Goal: Information Seeking & Learning: Learn about a topic

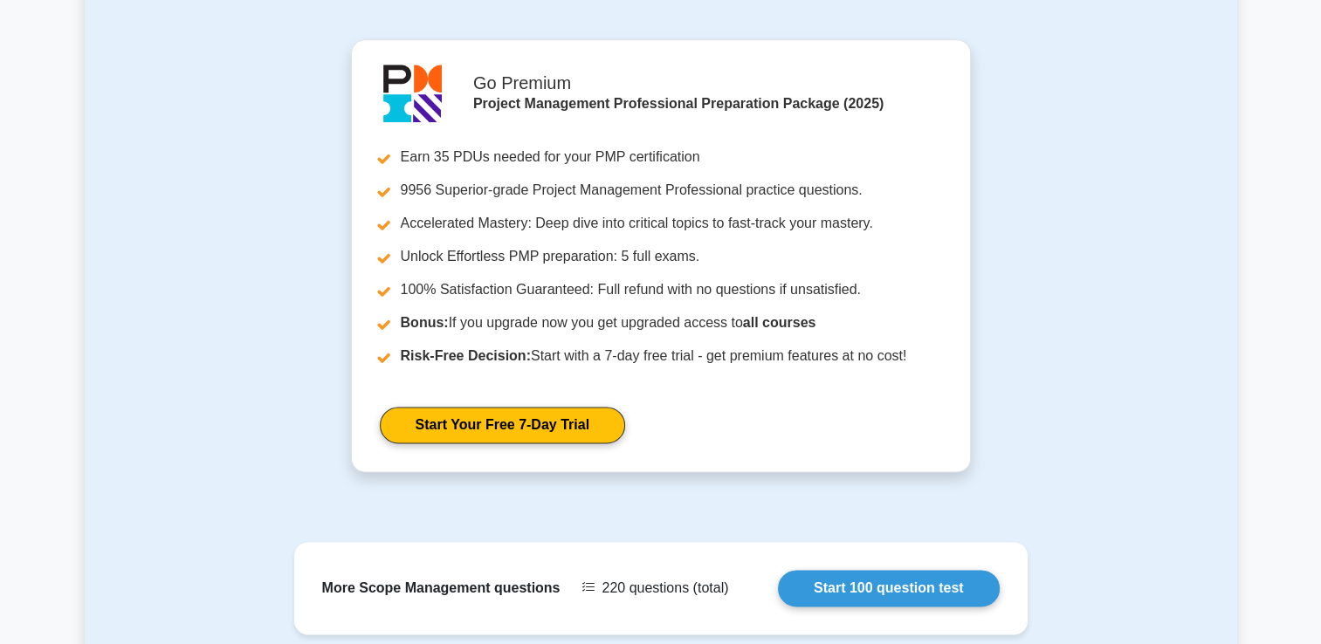
scroll to position [2360, 0]
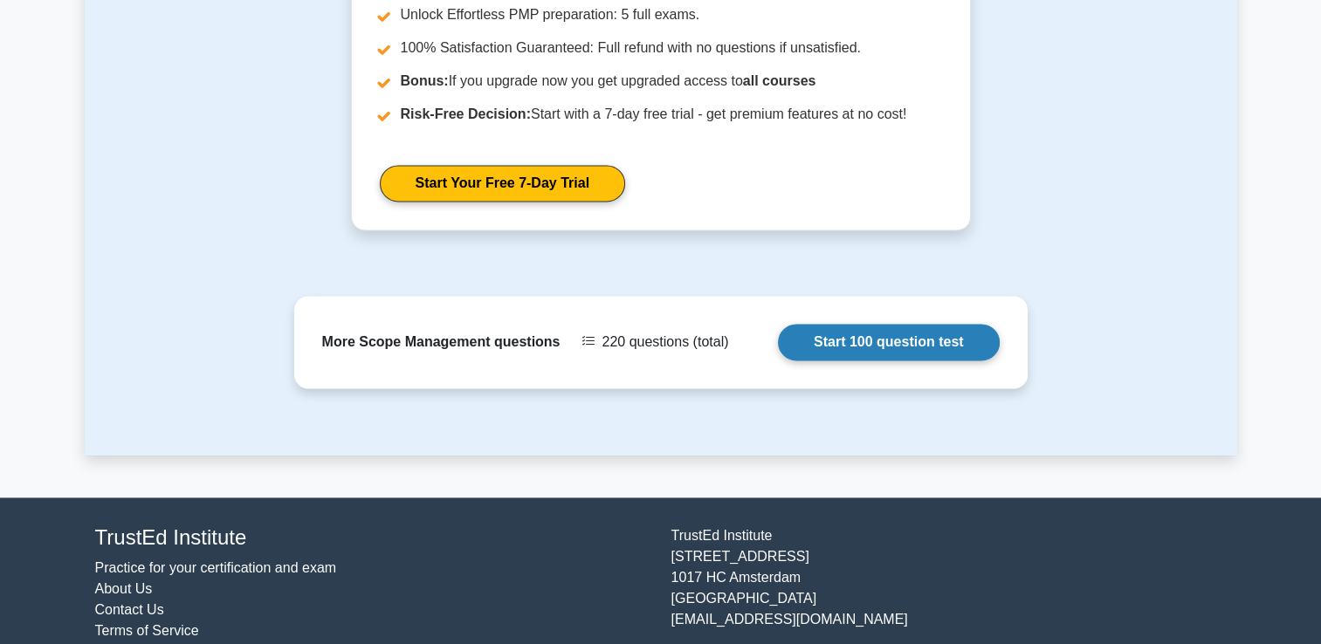
click at [897, 324] on link "Start 100 question test" at bounding box center [889, 342] width 222 height 37
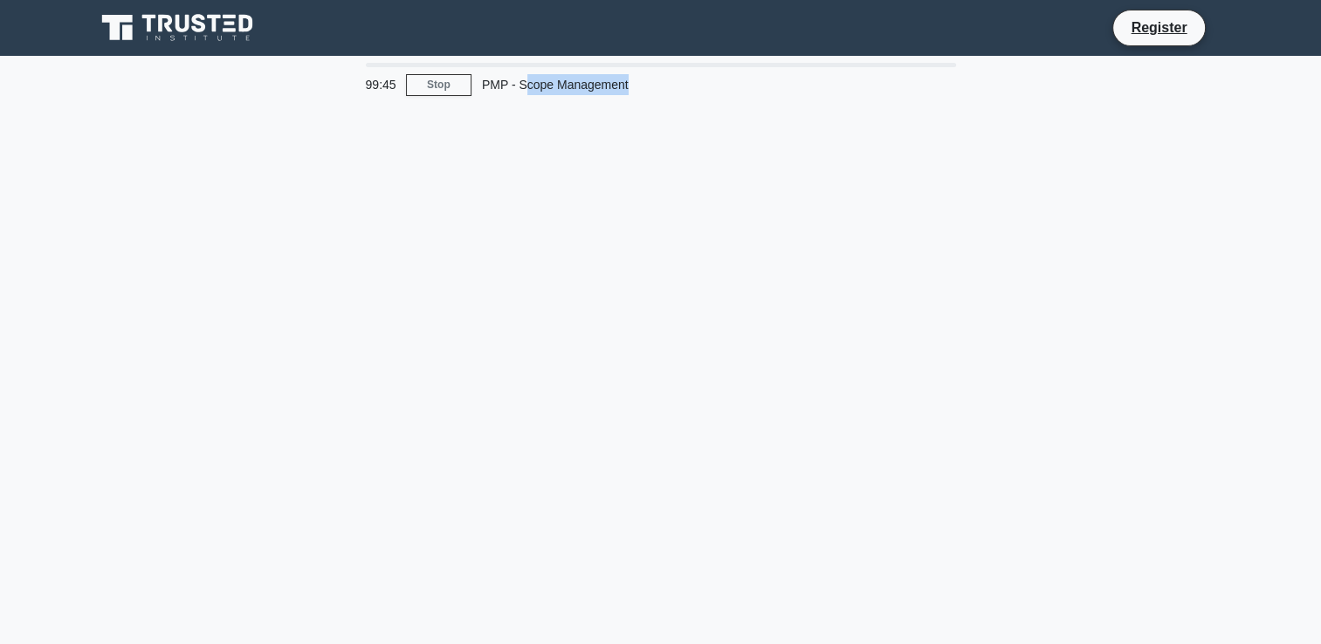
drag, startPoint x: 527, startPoint y: 89, endPoint x: 664, endPoint y: 110, distance: 138.7
click at [664, 110] on div "99:45 Stop PMP - Scope Management" at bounding box center [661, 499] width 1153 height 873
drag, startPoint x: 664, startPoint y: 110, endPoint x: 360, endPoint y: 204, distance: 318.2
click at [433, 215] on div "99:44 Stop PMP - Scope Management" at bounding box center [661, 499] width 1153 height 873
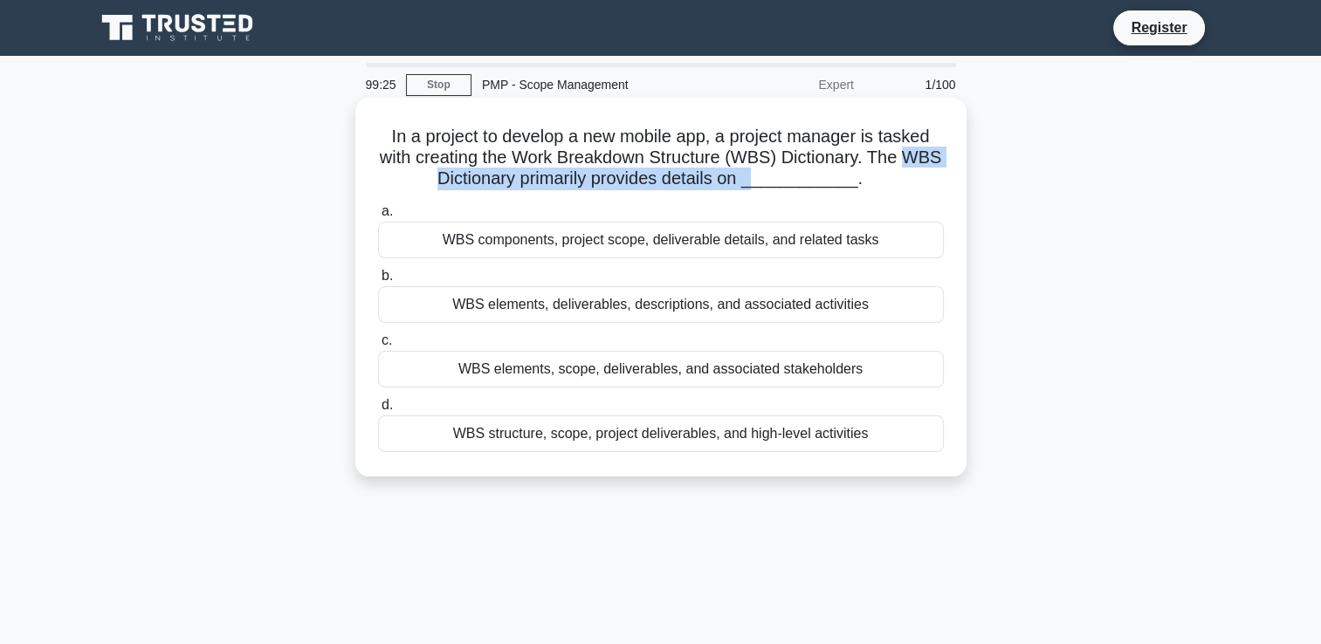
drag, startPoint x: 440, startPoint y: 177, endPoint x: 785, endPoint y: 180, distance: 344.9
click at [785, 180] on h5 "In a project to develop a new mobile app, a project manager is tasked with crea…" at bounding box center [660, 158] width 569 height 65
click at [803, 251] on div "WBS components, project scope, deliverable details, and related tasks" at bounding box center [661, 240] width 566 height 37
click at [378, 217] on input "a. WBS components, project scope, deliverable details, and related tasks" at bounding box center [378, 211] width 0 height 11
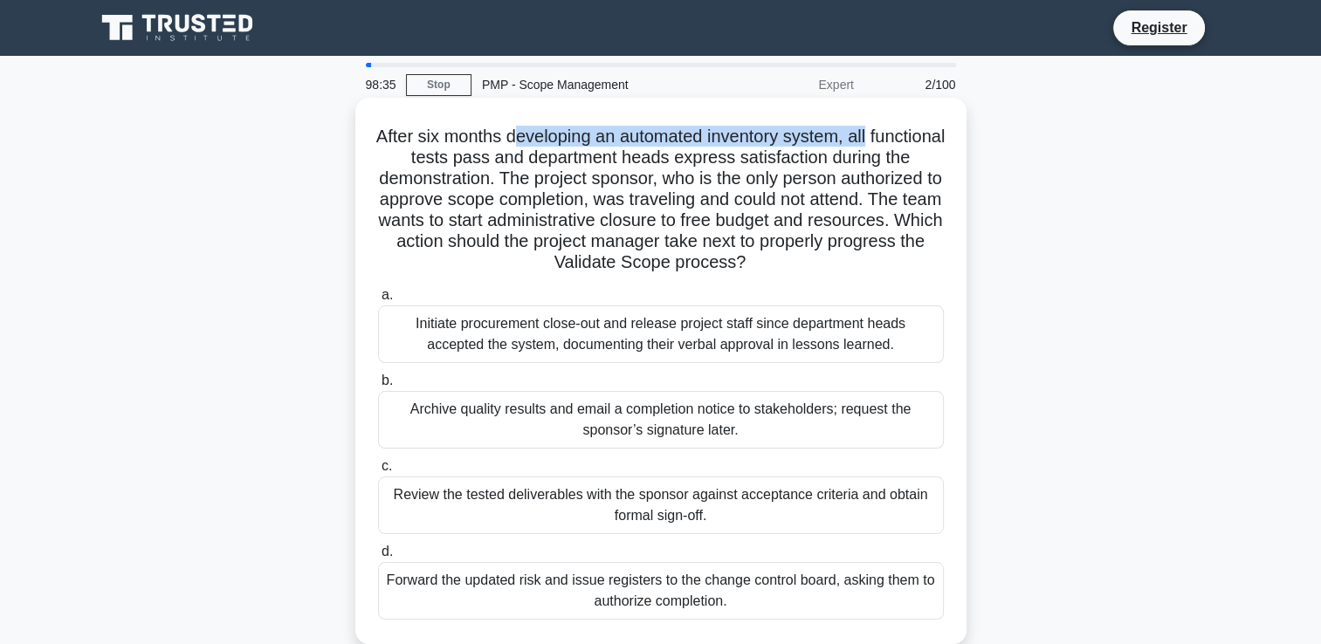
drag, startPoint x: 548, startPoint y: 136, endPoint x: 913, endPoint y: 127, distance: 364.3
click at [913, 127] on h5 "After six months developing an automated inventory system, all functional tests…" at bounding box center [660, 200] width 569 height 148
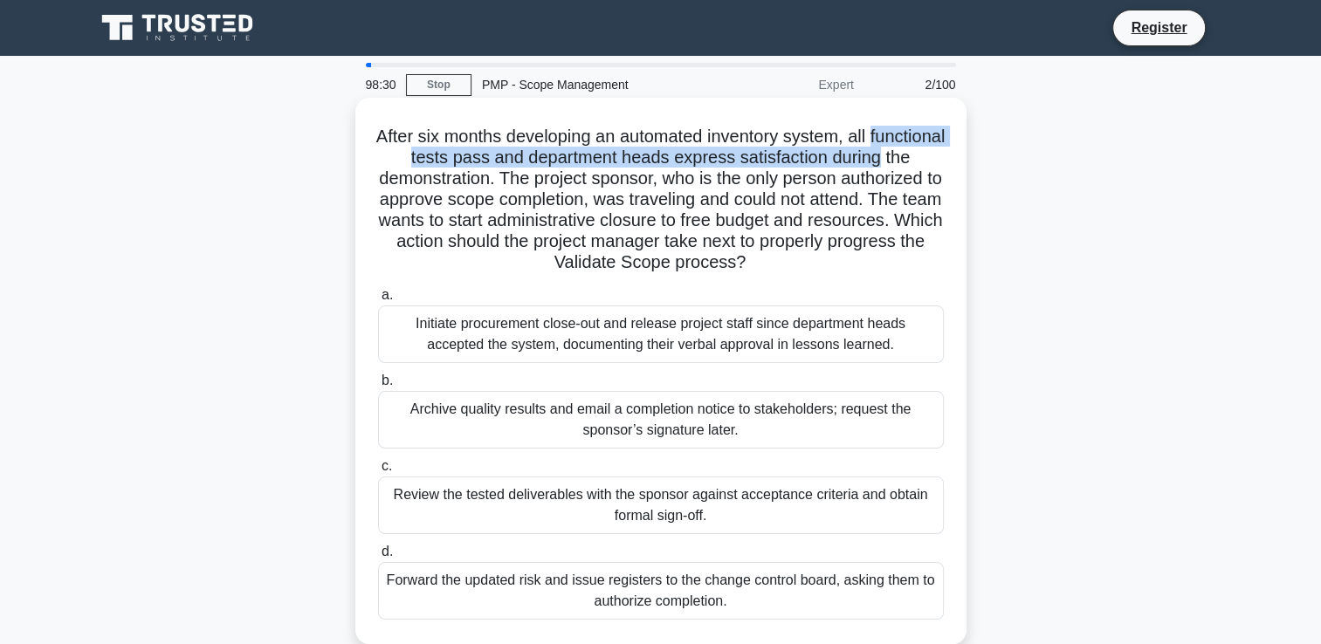
drag, startPoint x: 488, startPoint y: 145, endPoint x: 961, endPoint y: 161, distance: 472.7
click at [961, 161] on div "After six months developing an automated inventory system, all functional tests…" at bounding box center [660, 371] width 611 height 547
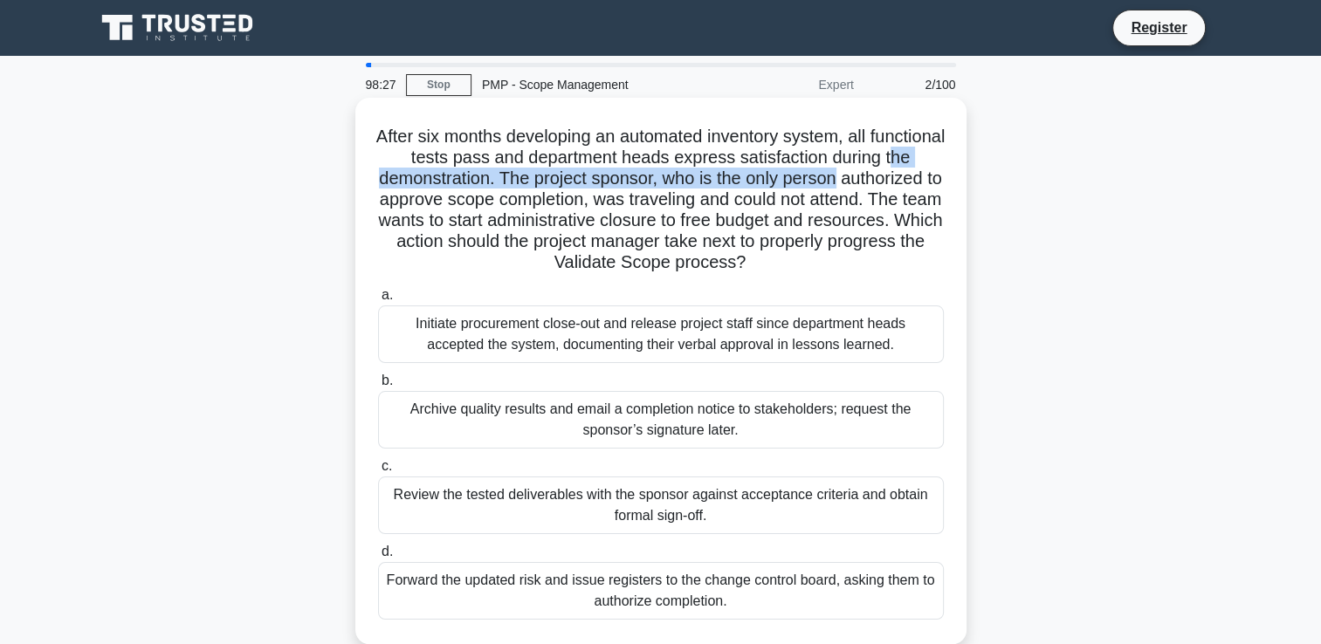
drag, startPoint x: 421, startPoint y: 179, endPoint x: 920, endPoint y: 176, distance: 499.5
click at [920, 176] on h5 "After six months developing an automated inventory system, all functional tests…" at bounding box center [660, 200] width 569 height 148
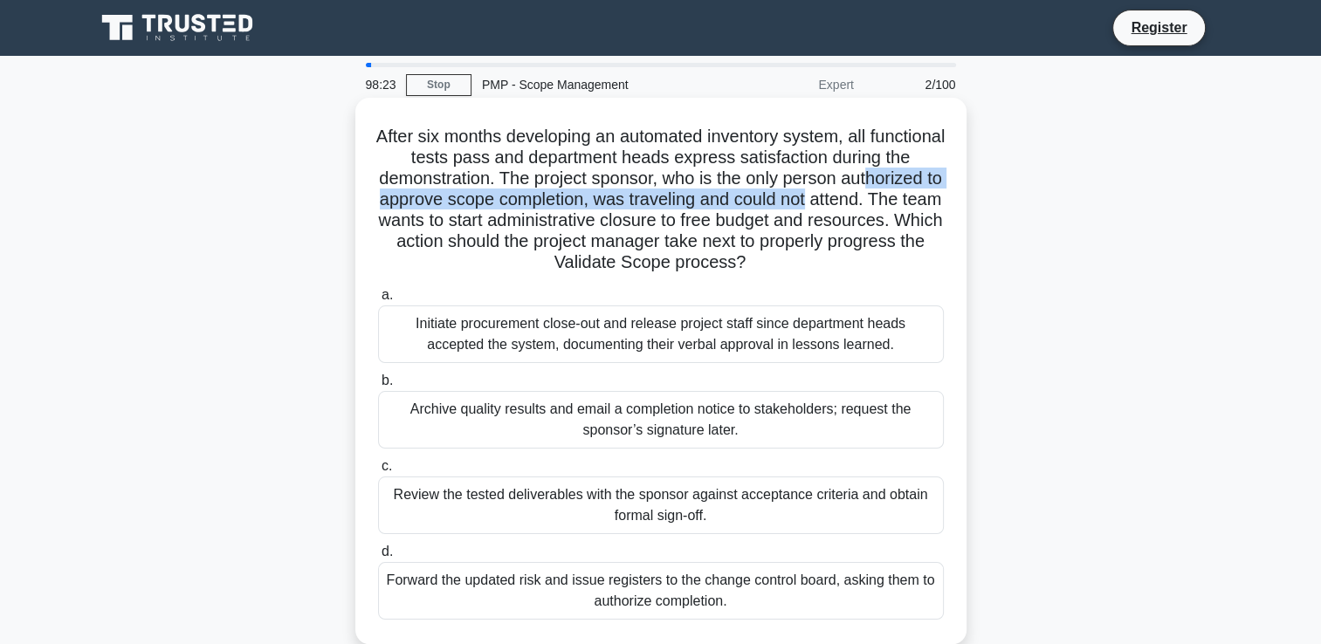
drag, startPoint x: 412, startPoint y: 204, endPoint x: 937, endPoint y: 198, distance: 524.9
click at [937, 198] on h5 "After six months developing an automated inventory system, all functional tests…" at bounding box center [660, 200] width 569 height 148
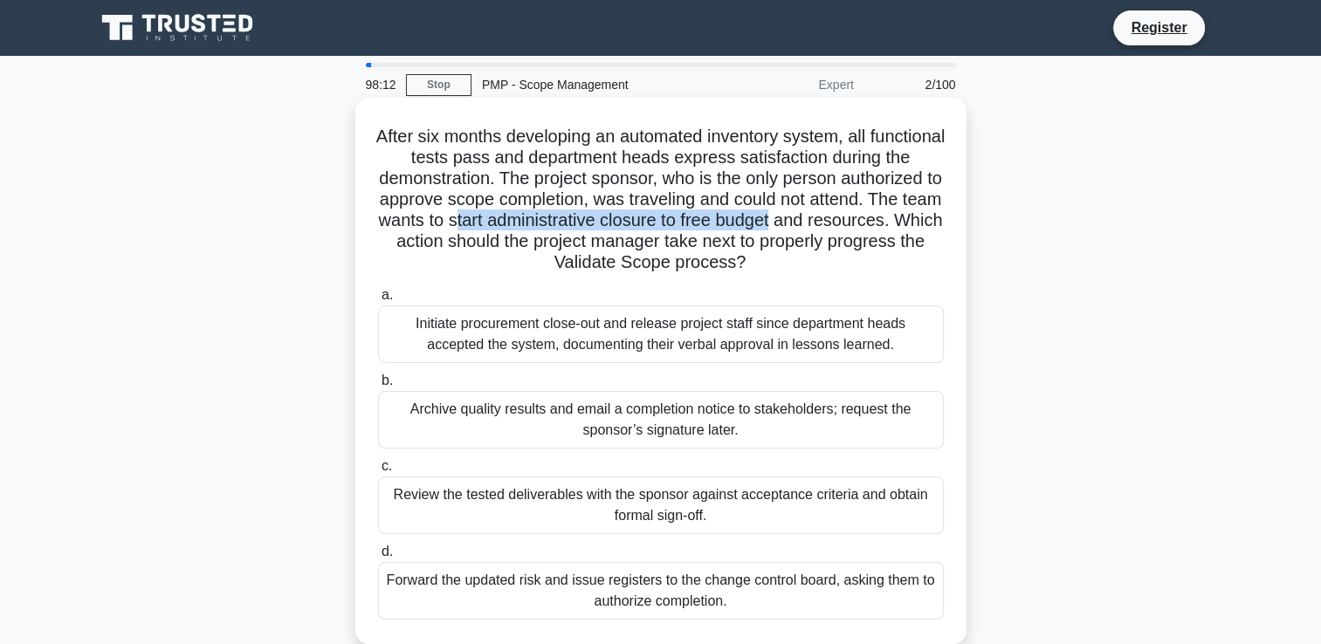
drag, startPoint x: 604, startPoint y: 215, endPoint x: 931, endPoint y: 220, distance: 326.6
click at [931, 220] on h5 "After six months developing an automated inventory system, all functional tests…" at bounding box center [660, 200] width 569 height 148
drag, startPoint x: 467, startPoint y: 262, endPoint x: 919, endPoint y: 266, distance: 451.5
click at [919, 266] on h5 "After six months developing an automated inventory system, all functional tests…" at bounding box center [660, 200] width 569 height 148
drag, startPoint x: 391, startPoint y: 328, endPoint x: 961, endPoint y: 327, distance: 569.4
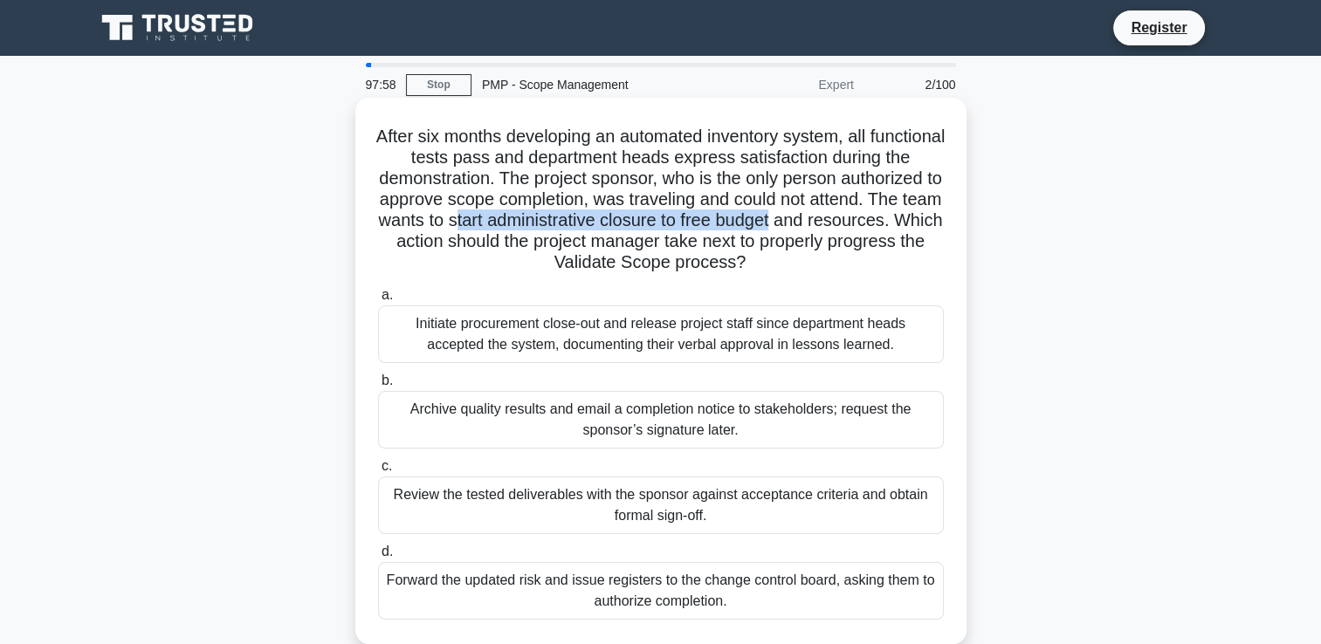
click at [961, 327] on div "After six months developing an automated inventory system, all functional tests…" at bounding box center [660, 371] width 611 height 547
drag, startPoint x: 498, startPoint y: 355, endPoint x: 867, endPoint y: 351, distance: 369.4
click at [867, 351] on div "Initiate procurement close-out and release project staff since department heads…" at bounding box center [661, 335] width 566 height 58
drag, startPoint x: 655, startPoint y: 429, endPoint x: 741, endPoint y: 433, distance: 86.6
click at [741, 433] on div "Archive quality results and email a completion notice to stakeholders; request …" at bounding box center [661, 420] width 566 height 58
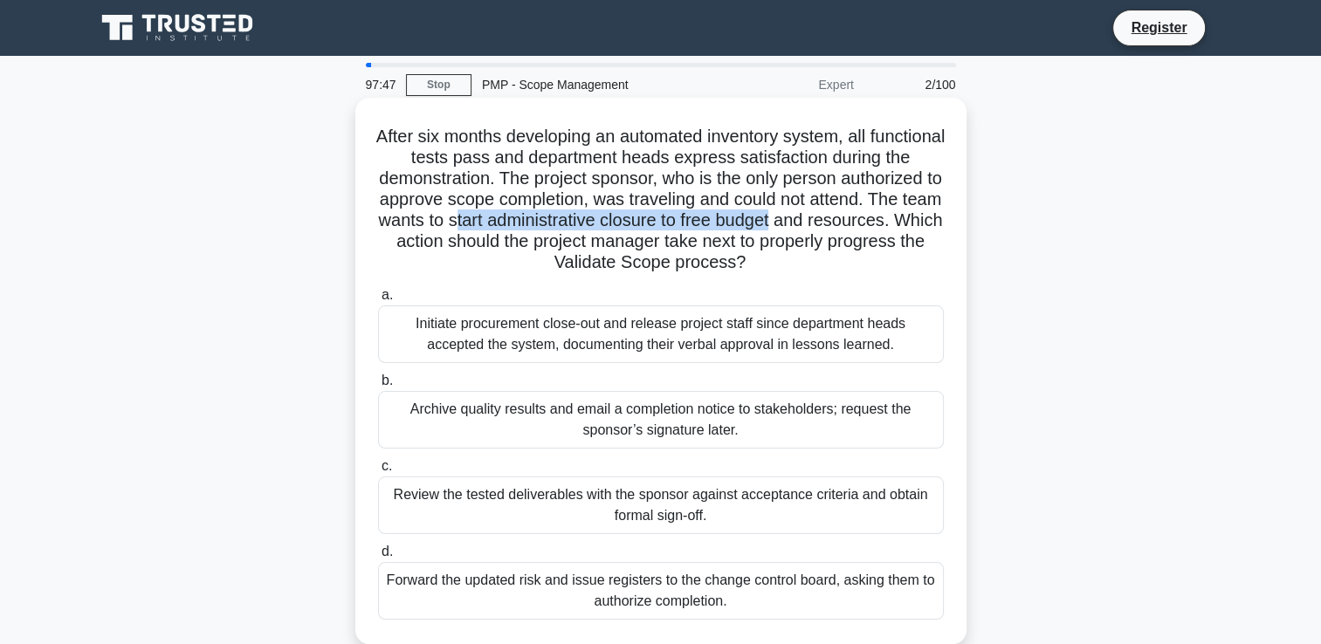
drag, startPoint x: 741, startPoint y: 433, endPoint x: 631, endPoint y: 483, distance: 120.8
click at [631, 483] on div "Review the tested deliverables with the sponsor against acceptance criteria and…" at bounding box center [661, 506] width 566 height 58
drag, startPoint x: 437, startPoint y: 508, endPoint x: 917, endPoint y: 497, distance: 480.4
click at [922, 494] on div "Review the tested deliverables with the sponsor against acceptance criteria and…" at bounding box center [661, 506] width 566 height 58
click at [814, 510] on div "Review the tested deliverables with the sponsor against acceptance criteria and…" at bounding box center [661, 506] width 566 height 58
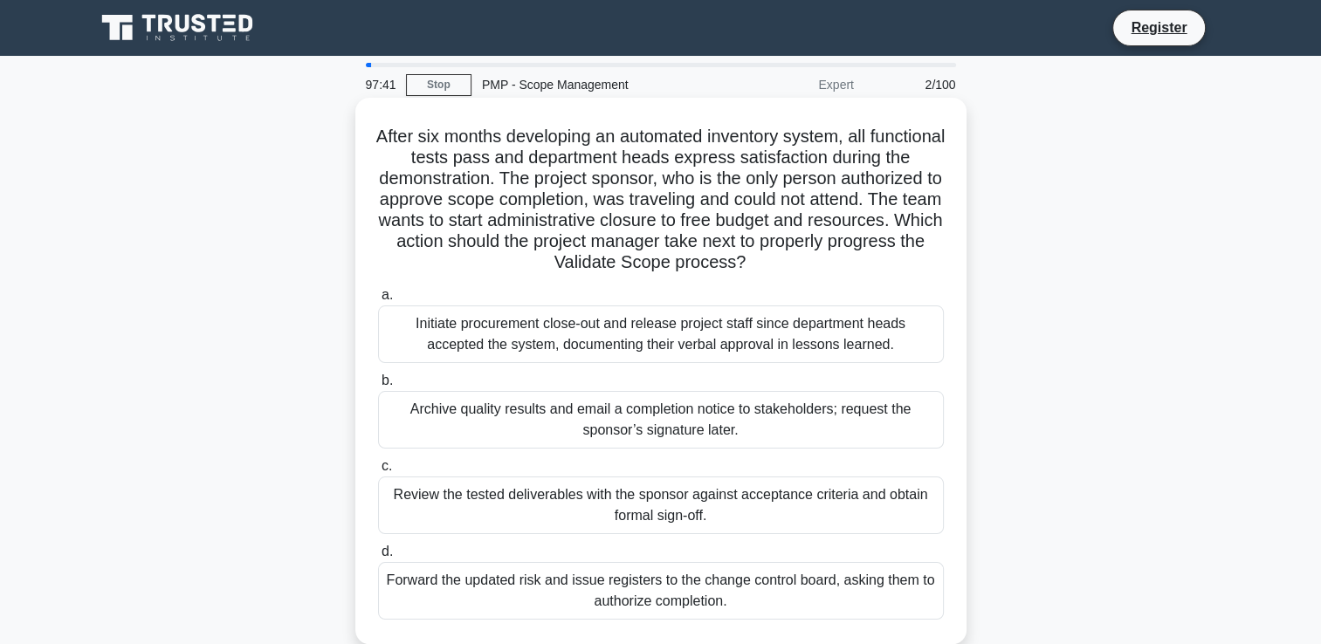
click at [378, 472] on input "c. Review the tested deliverables with the sponsor against acceptance criteria …" at bounding box center [378, 466] width 0 height 11
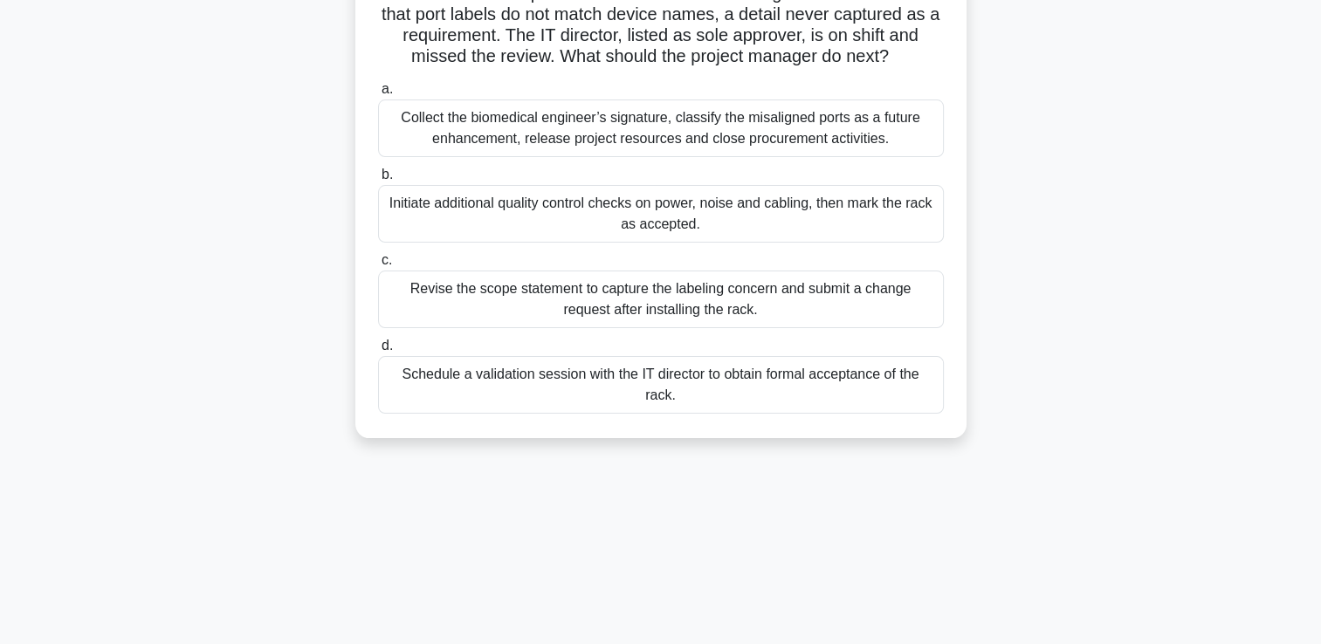
scroll to position [37, 0]
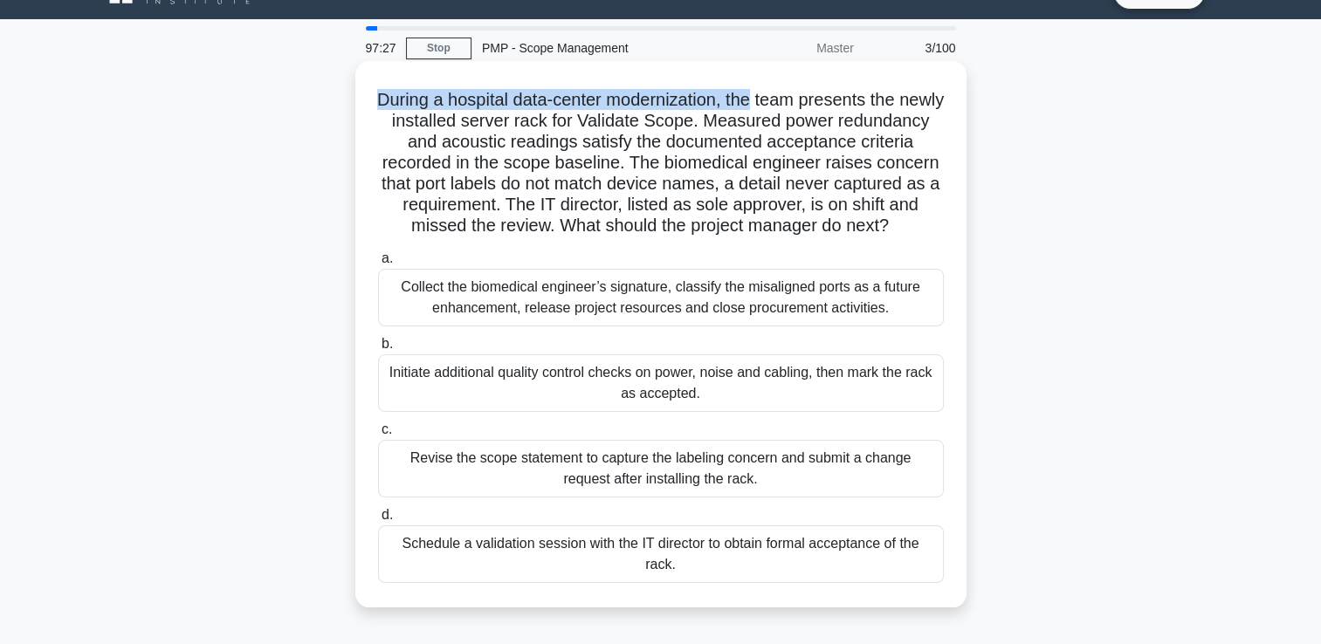
drag, startPoint x: 391, startPoint y: 97, endPoint x: 780, endPoint y: 99, distance: 388.6
click at [780, 99] on h5 "During a hospital data-center modernization, the team presents the newly instal…" at bounding box center [660, 163] width 569 height 148
click at [569, 155] on h5 "During a hospital data-center modernization, the team presents the newly instal…" at bounding box center [660, 163] width 569 height 148
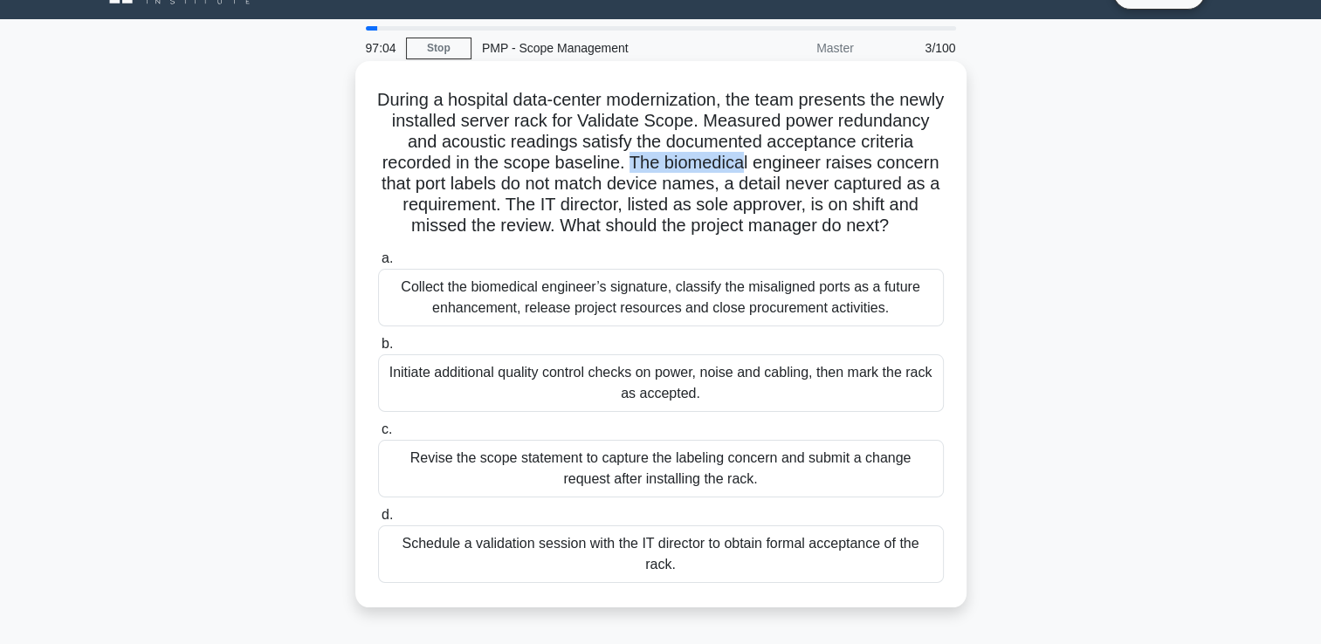
drag, startPoint x: 693, startPoint y: 159, endPoint x: 811, endPoint y: 170, distance: 118.4
click at [811, 170] on h5 "During a hospital data-center modernization, the team presents the newly instal…" at bounding box center [660, 163] width 569 height 148
drag, startPoint x: 811, startPoint y: 170, endPoint x: 786, endPoint y: 194, distance: 34.6
click at [786, 194] on h5 "During a hospital data-center modernization, the team presents the newly instal…" at bounding box center [660, 163] width 569 height 148
drag, startPoint x: 696, startPoint y: 162, endPoint x: 959, endPoint y: 160, distance: 262.9
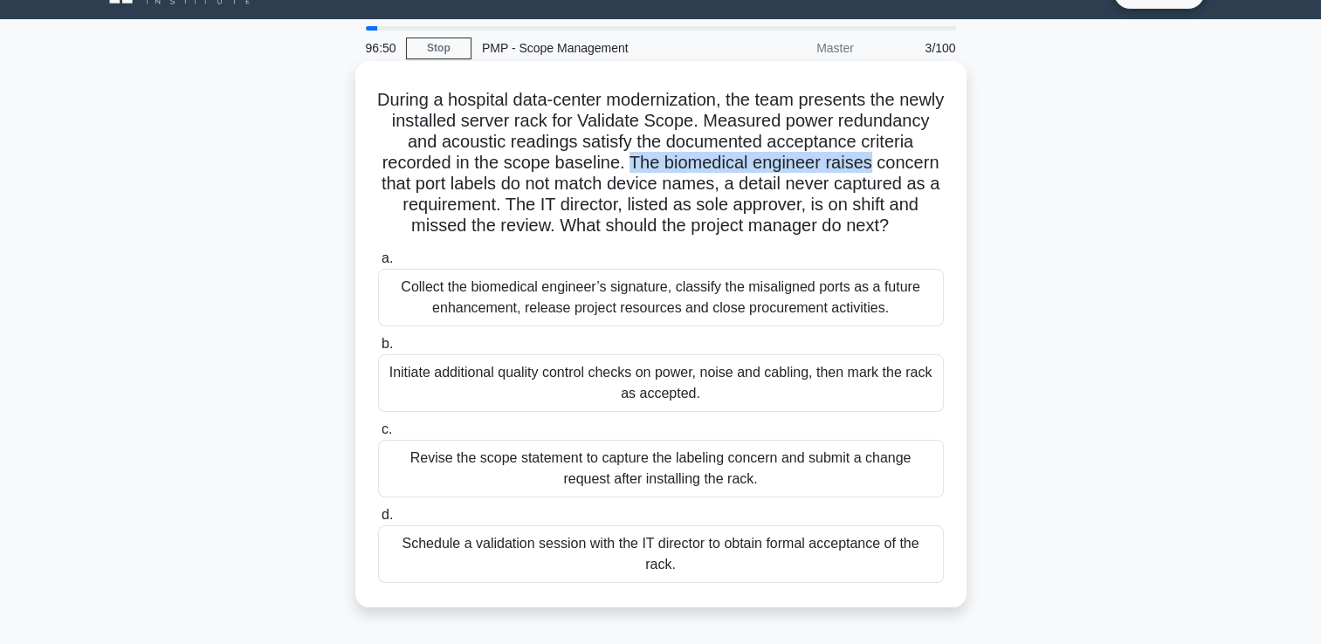
click at [959, 160] on div "During a hospital data-center modernization, the team presents the newly instal…" at bounding box center [660, 334] width 611 height 547
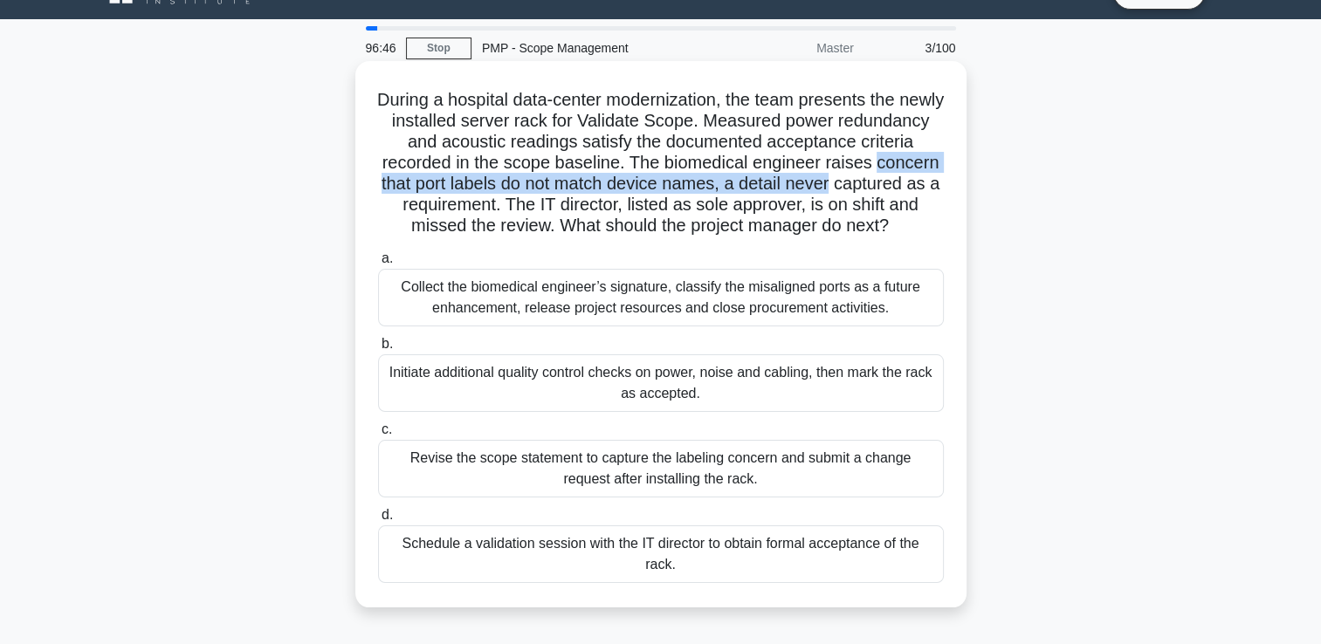
drag, startPoint x: 426, startPoint y: 182, endPoint x: 943, endPoint y: 184, distance: 517.0
click at [943, 184] on h5 "During a hospital data-center modernization, the team presents the newly instal…" at bounding box center [660, 163] width 569 height 148
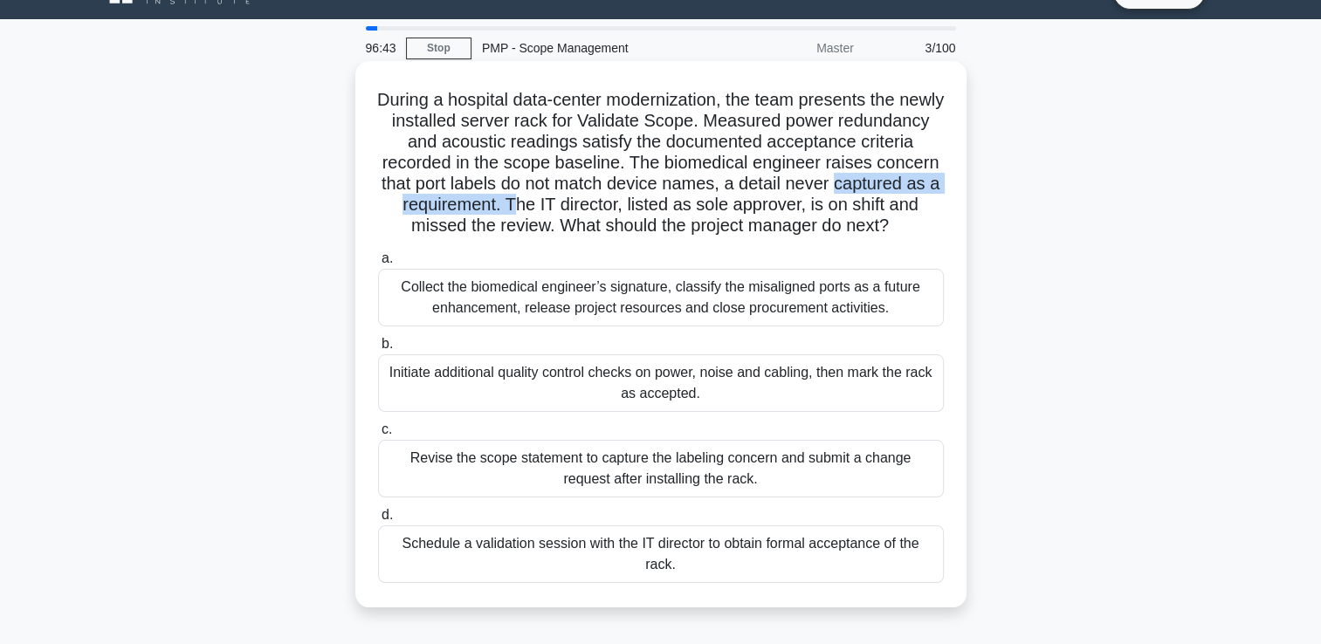
drag, startPoint x: 379, startPoint y: 204, endPoint x: 603, endPoint y: 205, distance: 224.4
click at [603, 205] on h5 "During a hospital data-center modernization, the team presents the newly instal…" at bounding box center [660, 163] width 569 height 148
drag, startPoint x: 603, startPoint y: 205, endPoint x: 603, endPoint y: 230, distance: 24.5
click at [603, 230] on h5 "During a hospital data-center modernization, the team presents the newly instal…" at bounding box center [660, 163] width 569 height 148
click at [482, 498] on div "Revise the scope statement to capture the labeling concern and submit a change …" at bounding box center [661, 469] width 566 height 58
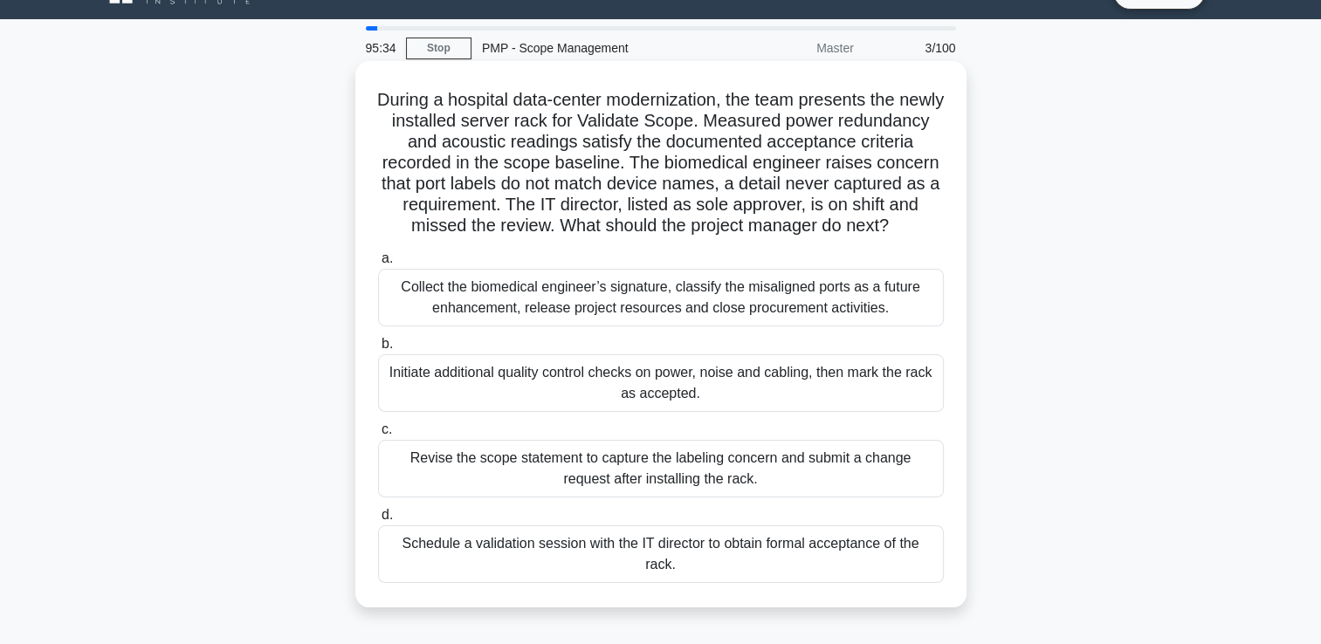
click at [378, 436] on input "c. Revise the scope statement to capture the labeling concern and submit a chan…" at bounding box center [378, 429] width 0 height 11
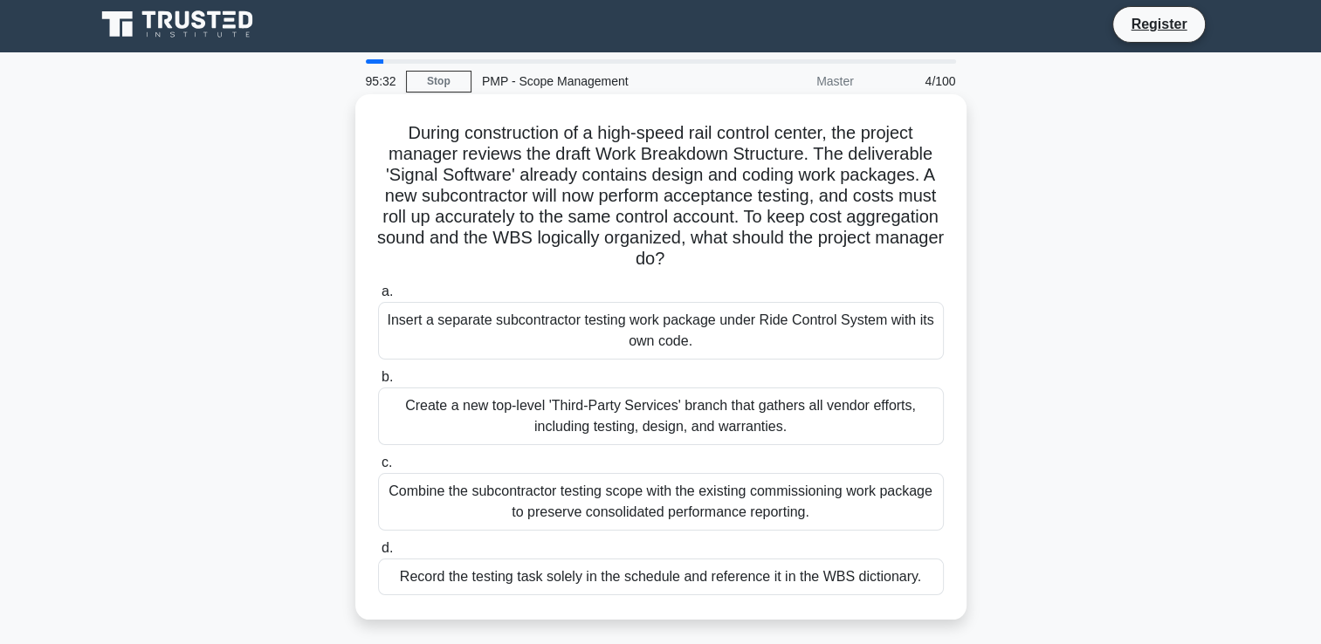
scroll to position [0, 0]
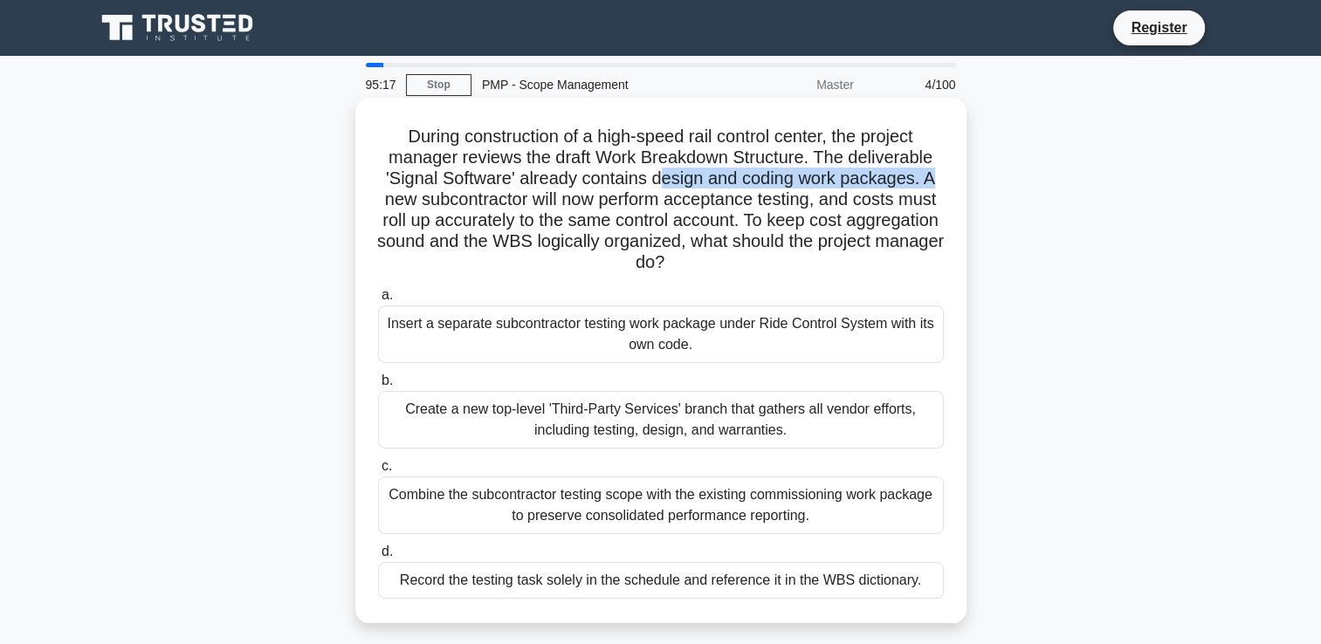
drag, startPoint x: 674, startPoint y: 184, endPoint x: 954, endPoint y: 183, distance: 279.4
click at [954, 183] on div "During construction of a high-speed rail control center, the project manager re…" at bounding box center [660, 361] width 597 height 512
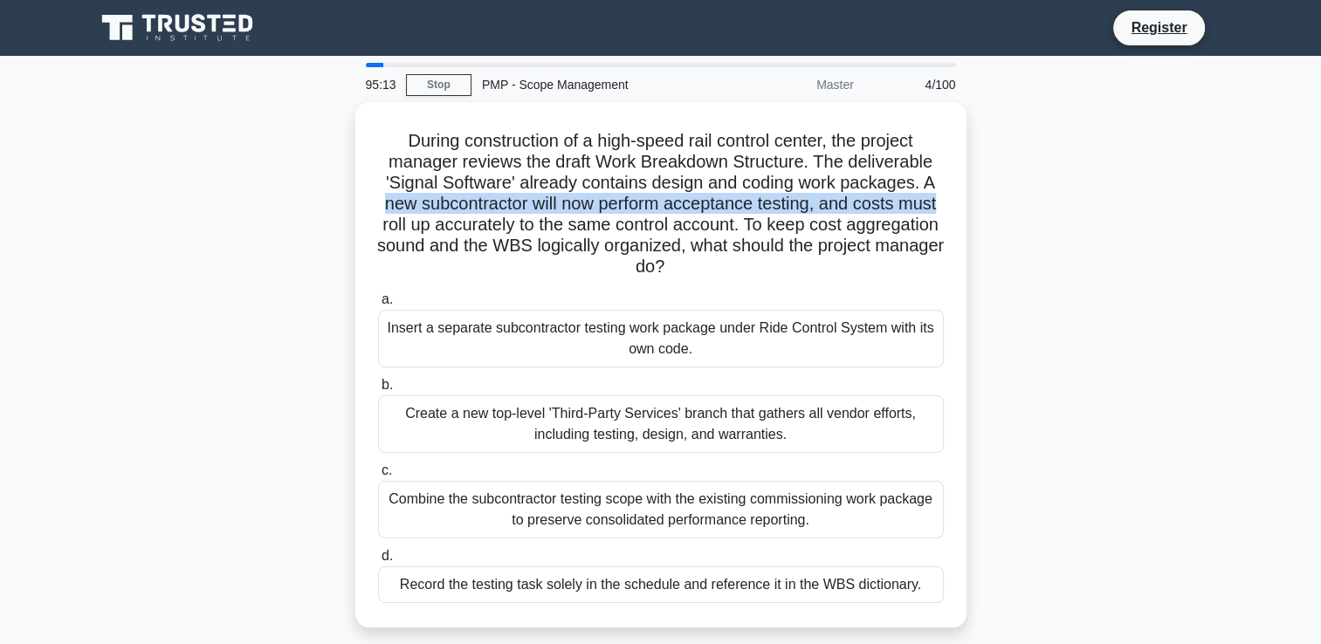
drag, startPoint x: 392, startPoint y: 199, endPoint x: 989, endPoint y: 210, distance: 597.4
click at [989, 210] on div "During construction of a high-speed rail control center, the project manager re…" at bounding box center [661, 375] width 1153 height 547
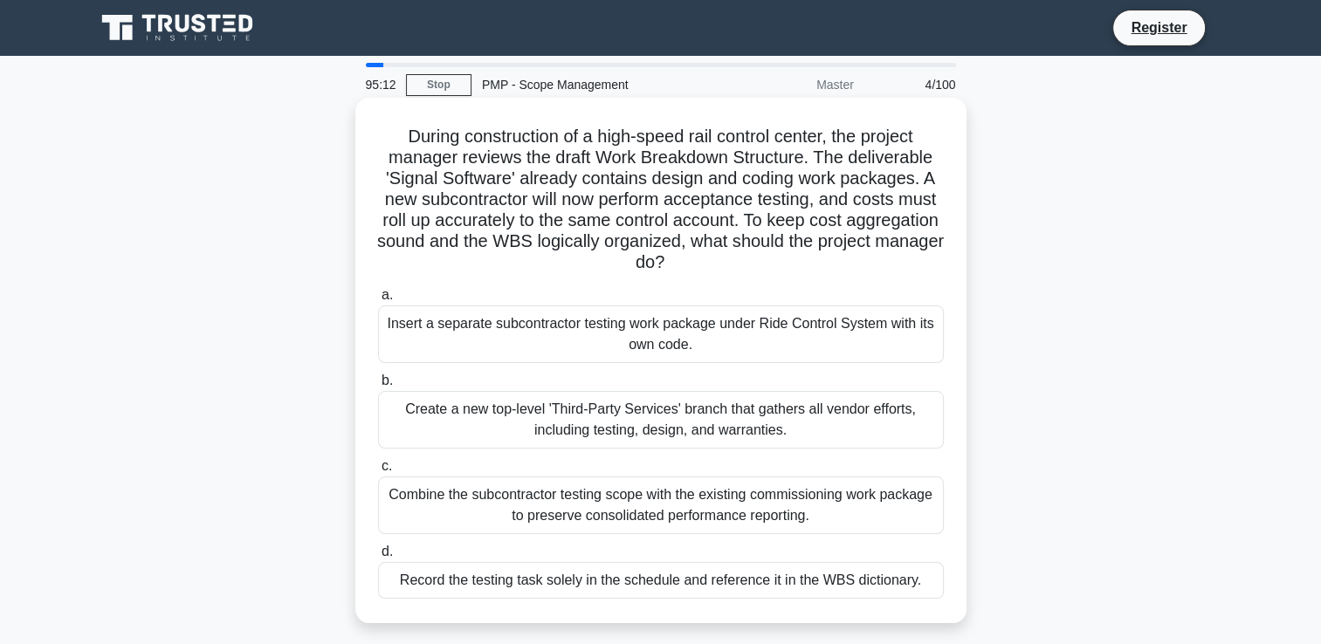
click at [653, 243] on h5 "During construction of a high-speed rail control center, the project manager re…" at bounding box center [660, 200] width 569 height 148
drag, startPoint x: 426, startPoint y: 222, endPoint x: 515, endPoint y: 220, distance: 89.1
click at [515, 220] on h5 "During construction of a high-speed rail control center, the project manager re…" at bounding box center [660, 200] width 569 height 148
drag, startPoint x: 515, startPoint y: 220, endPoint x: 500, endPoint y: 242, distance: 26.9
click at [500, 242] on h5 "During construction of a high-speed rail control center, the project manager re…" at bounding box center [660, 200] width 569 height 148
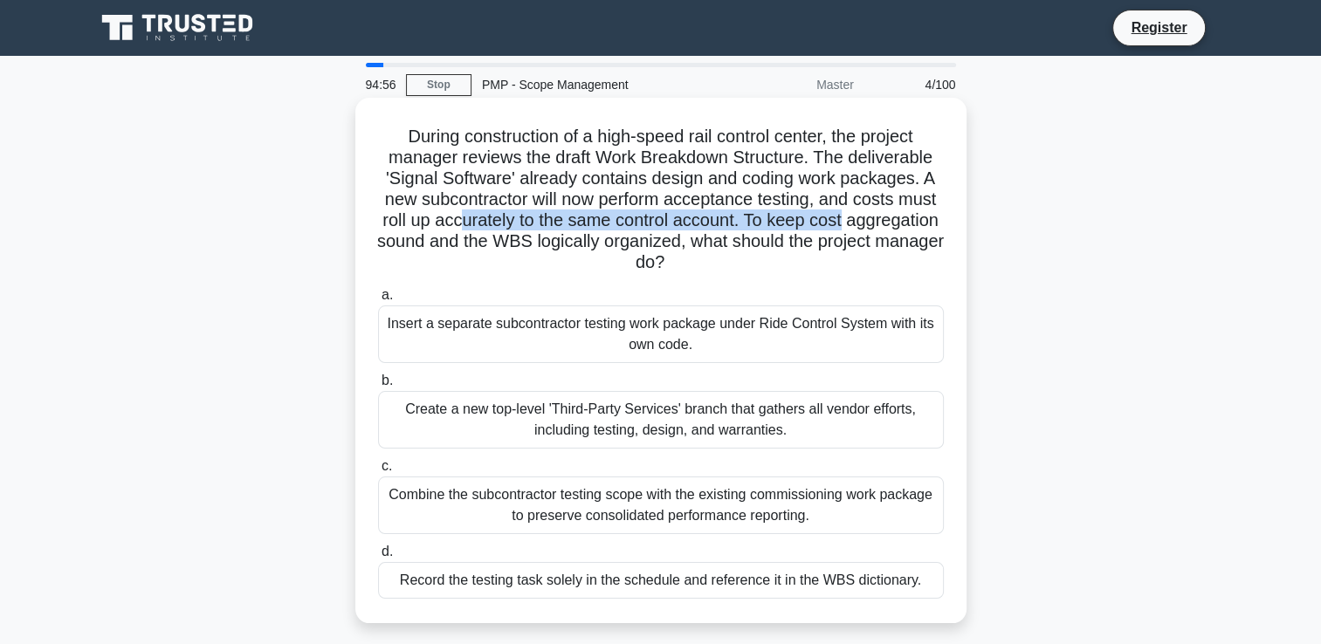
drag, startPoint x: 508, startPoint y: 229, endPoint x: 917, endPoint y: 225, distance: 408.7
click at [917, 225] on h5 "During construction of a high-speed rail control center, the project manager re…" at bounding box center [660, 200] width 569 height 148
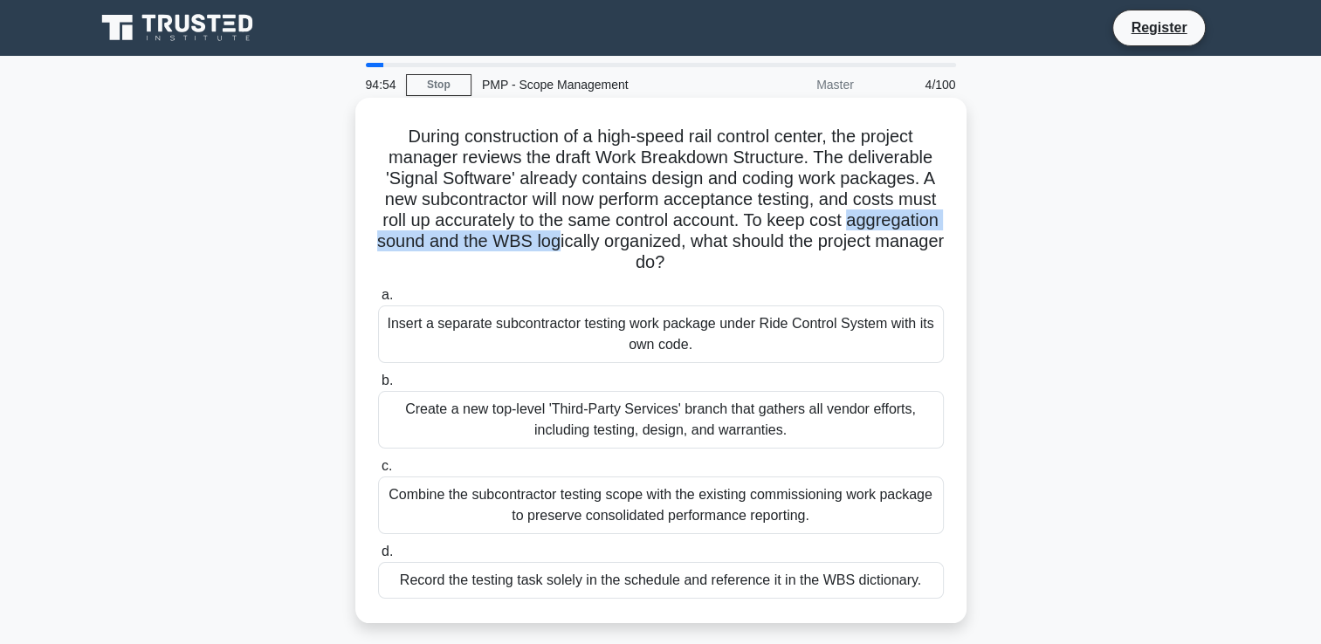
drag, startPoint x: 381, startPoint y: 250, endPoint x: 672, endPoint y: 249, distance: 291.7
click at [672, 249] on h5 "During construction of a high-speed rail control center, the project manager re…" at bounding box center [660, 200] width 569 height 148
drag, startPoint x: 672, startPoint y: 249, endPoint x: 580, endPoint y: 289, distance: 100.9
click at [580, 289] on label "a. Insert a separate subcontractor testing work package under Ride Control Syst…" at bounding box center [661, 324] width 566 height 79
click at [378, 290] on input "a. Insert a separate subcontractor testing work package under Ride Control Syst…" at bounding box center [378, 295] width 0 height 11
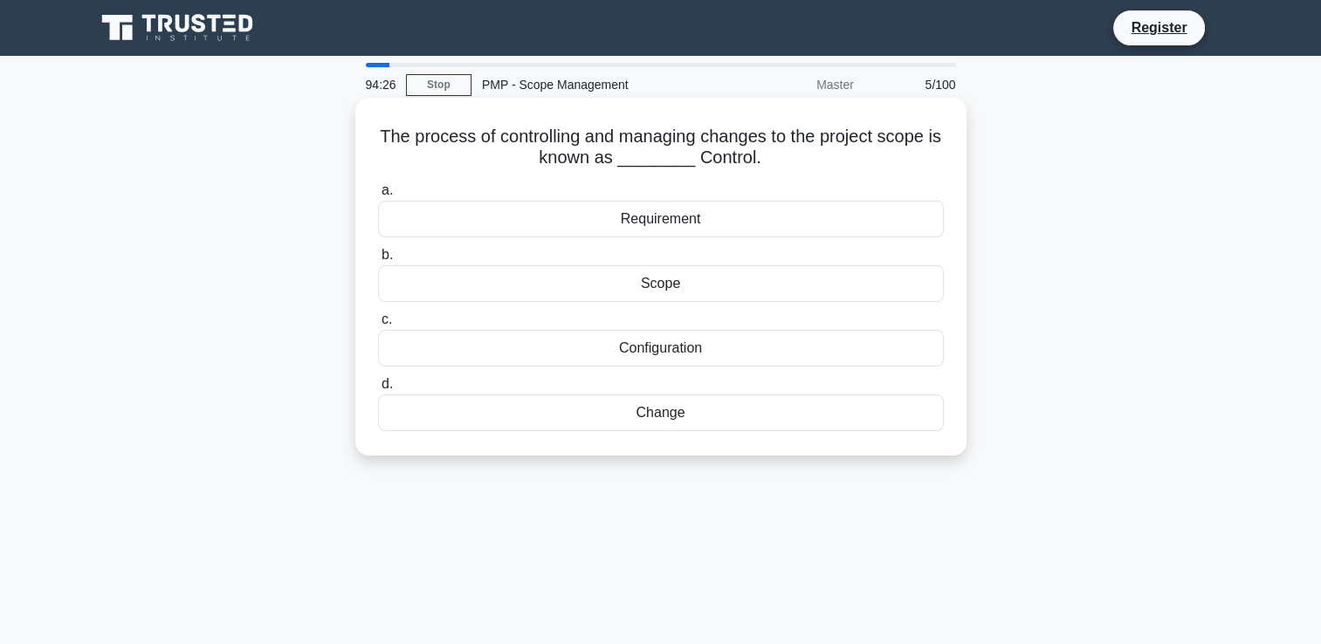
click at [710, 412] on div "Change" at bounding box center [661, 413] width 566 height 37
click at [378, 390] on input "d. Change" at bounding box center [378, 384] width 0 height 11
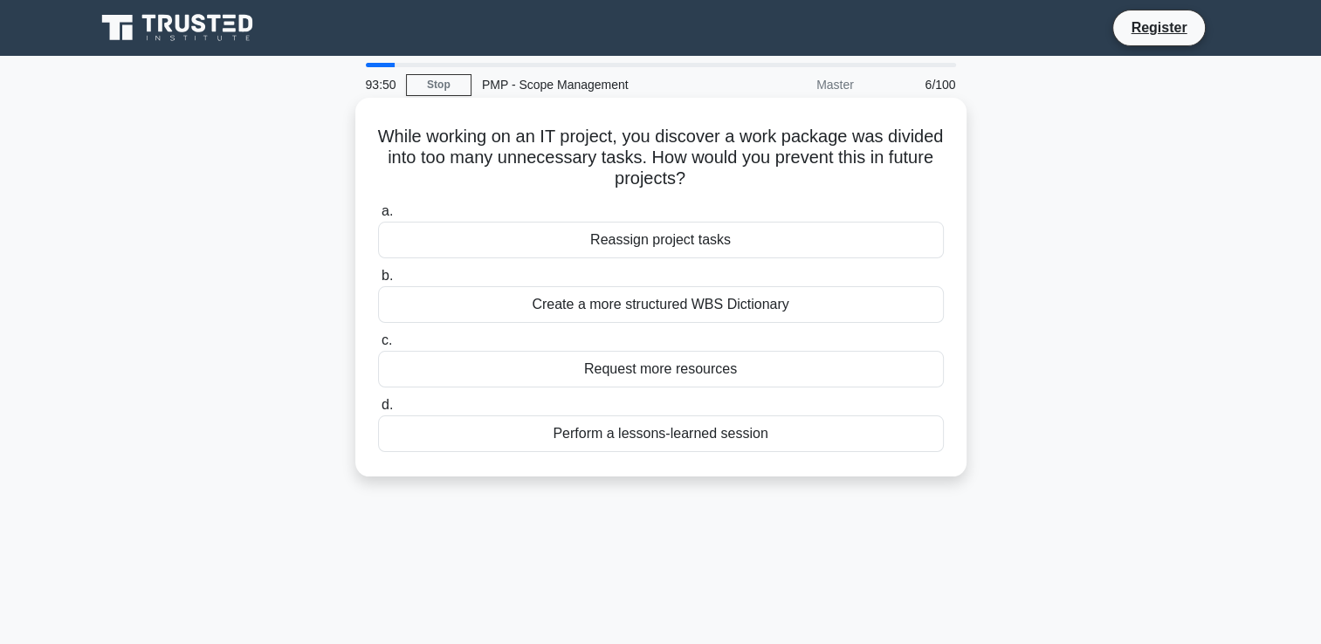
click at [735, 304] on div "Create a more structured WBS Dictionary" at bounding box center [661, 304] width 566 height 37
click at [378, 282] on input "b. Create a more structured WBS Dictionary" at bounding box center [378, 276] width 0 height 11
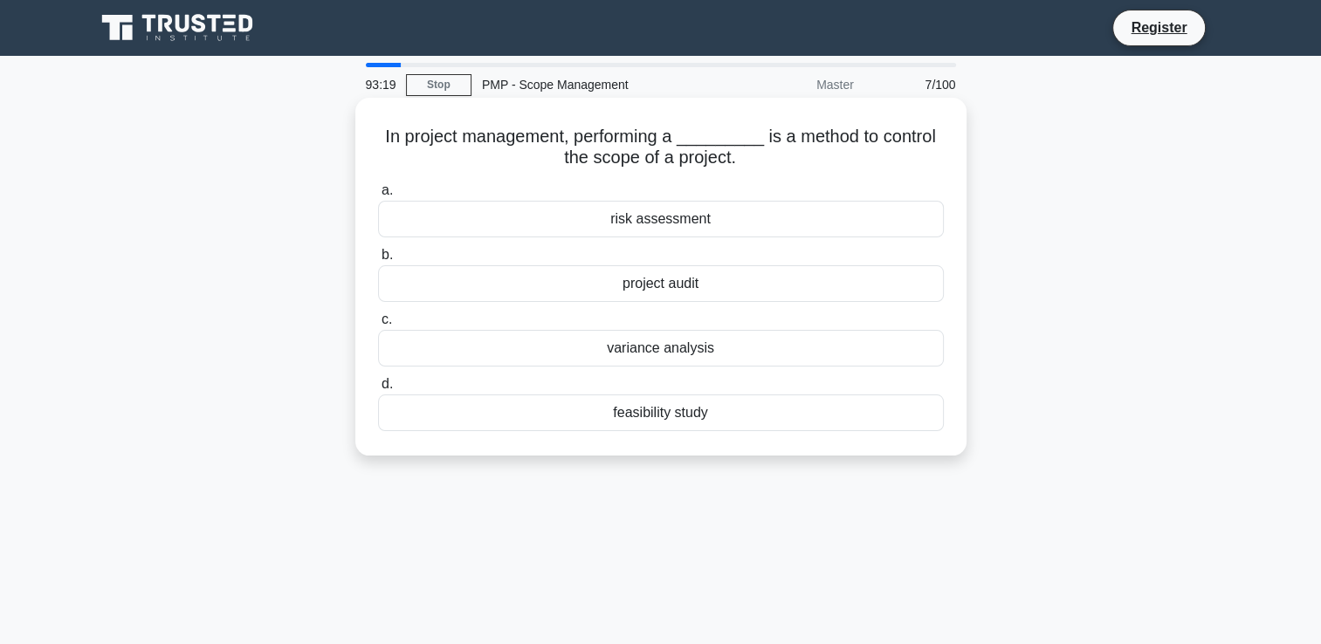
click at [667, 414] on div "feasibility study" at bounding box center [661, 413] width 566 height 37
click at [378, 390] on input "d. feasibility study" at bounding box center [378, 384] width 0 height 11
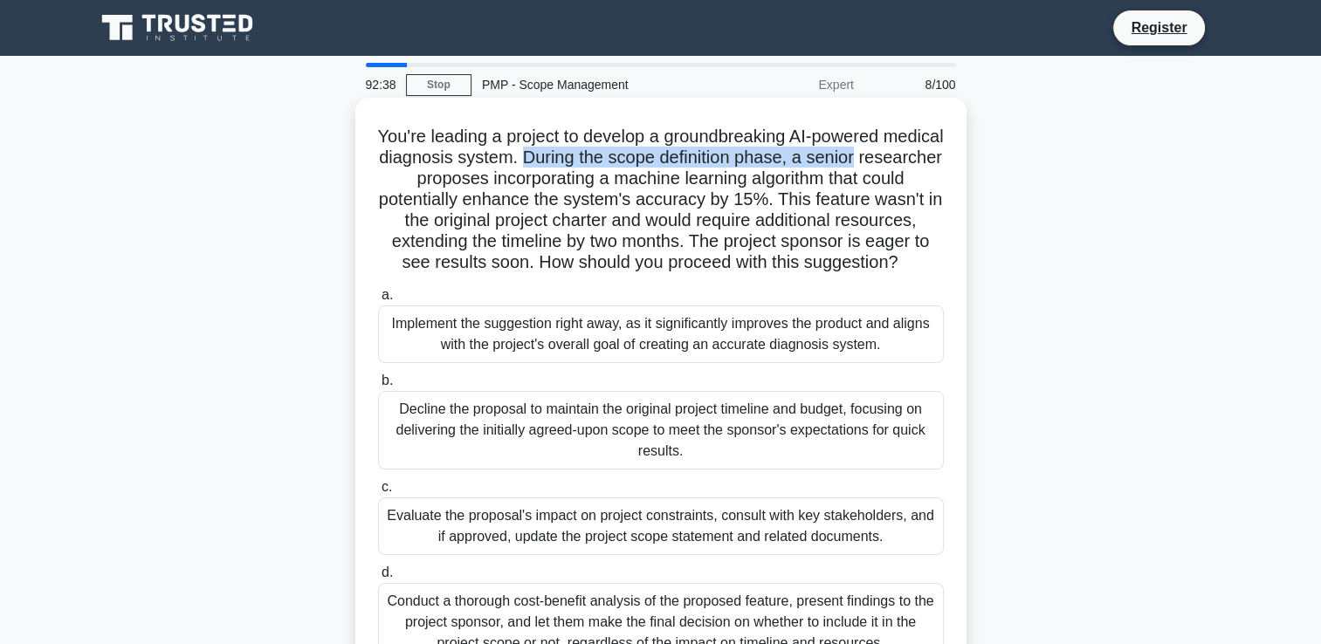
drag, startPoint x: 600, startPoint y: 158, endPoint x: 947, endPoint y: 153, distance: 346.7
click at [947, 153] on div "You're leading a project to develop a groundbreaking AI-powered medical diagnos…" at bounding box center [660, 392] width 597 height 575
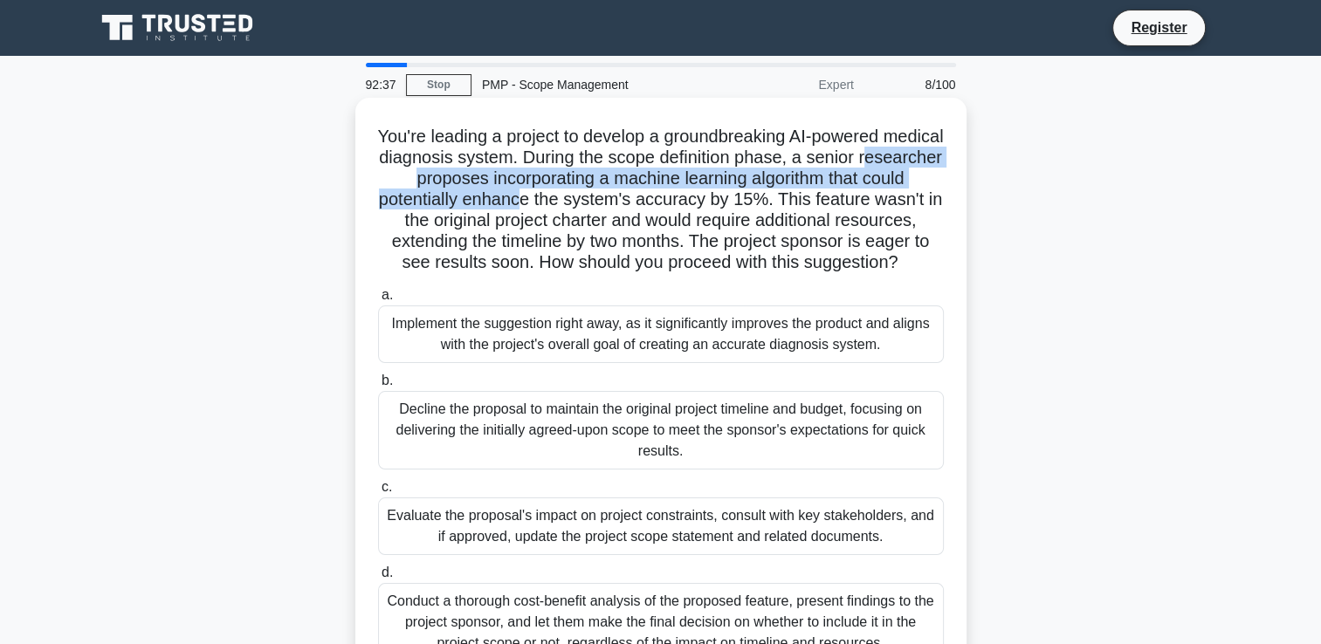
drag, startPoint x: 391, startPoint y: 187, endPoint x: 588, endPoint y: 197, distance: 196.8
click at [588, 197] on h5 "You're leading a project to develop a groundbreaking AI-powered medical diagnos…" at bounding box center [660, 200] width 569 height 148
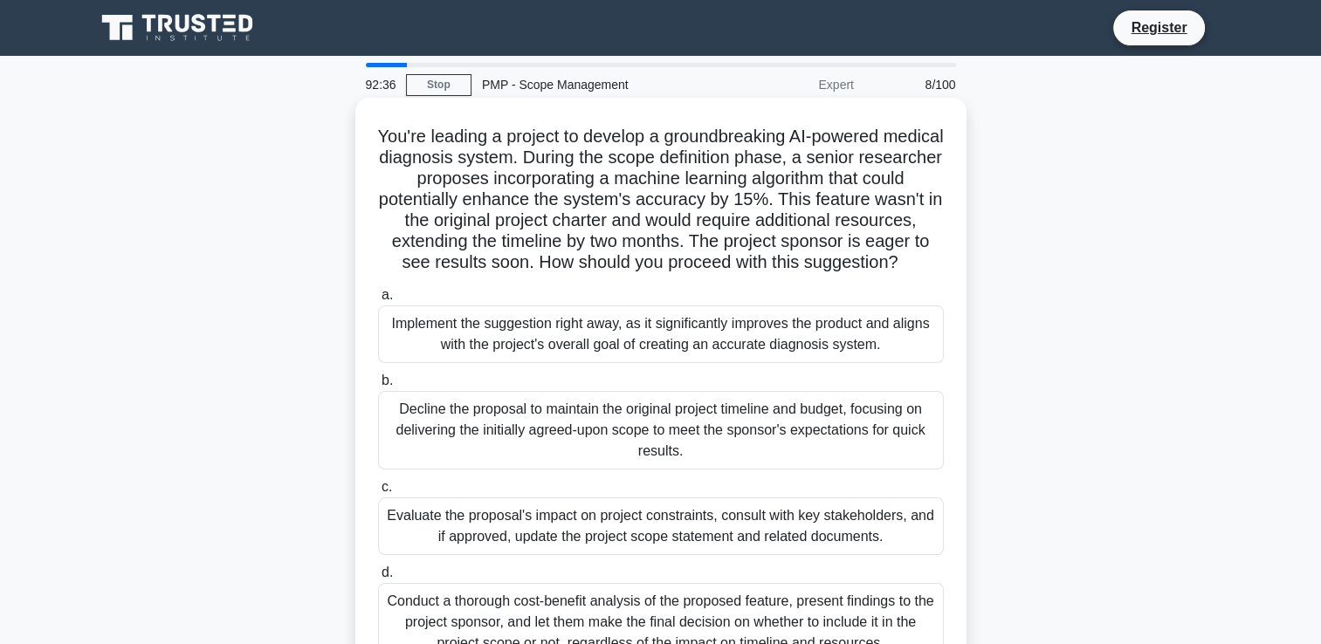
drag, startPoint x: 588, startPoint y: 197, endPoint x: 572, endPoint y: 244, distance: 48.9
click at [572, 244] on h5 "You're leading a project to develop a groundbreaking AI-powered medical diagnos…" at bounding box center [660, 200] width 569 height 148
drag, startPoint x: 631, startPoint y: 202, endPoint x: 945, endPoint y: 198, distance: 313.5
click at [945, 198] on div "You're leading a project to develop a groundbreaking AI-powered medical diagnos…" at bounding box center [660, 392] width 597 height 575
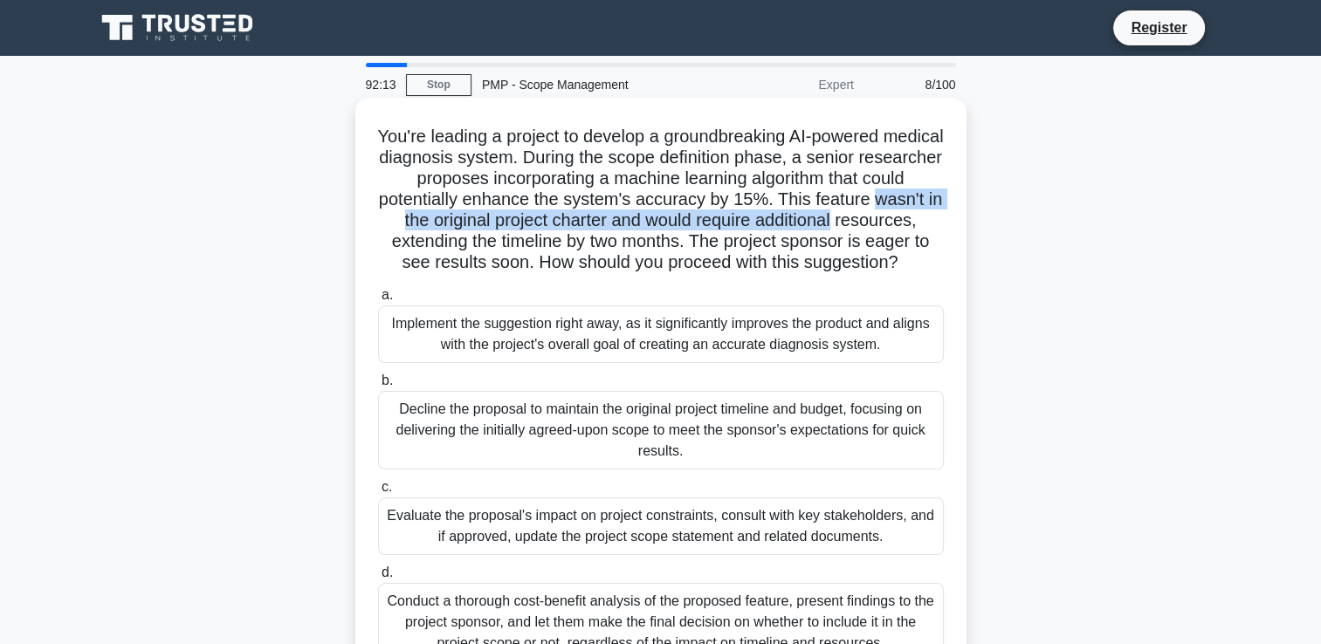
drag, startPoint x: 402, startPoint y: 223, endPoint x: 937, endPoint y: 226, distance: 535.3
click at [937, 226] on h5 "You're leading a project to develop a groundbreaking AI-powered medical diagnos…" at bounding box center [660, 200] width 569 height 148
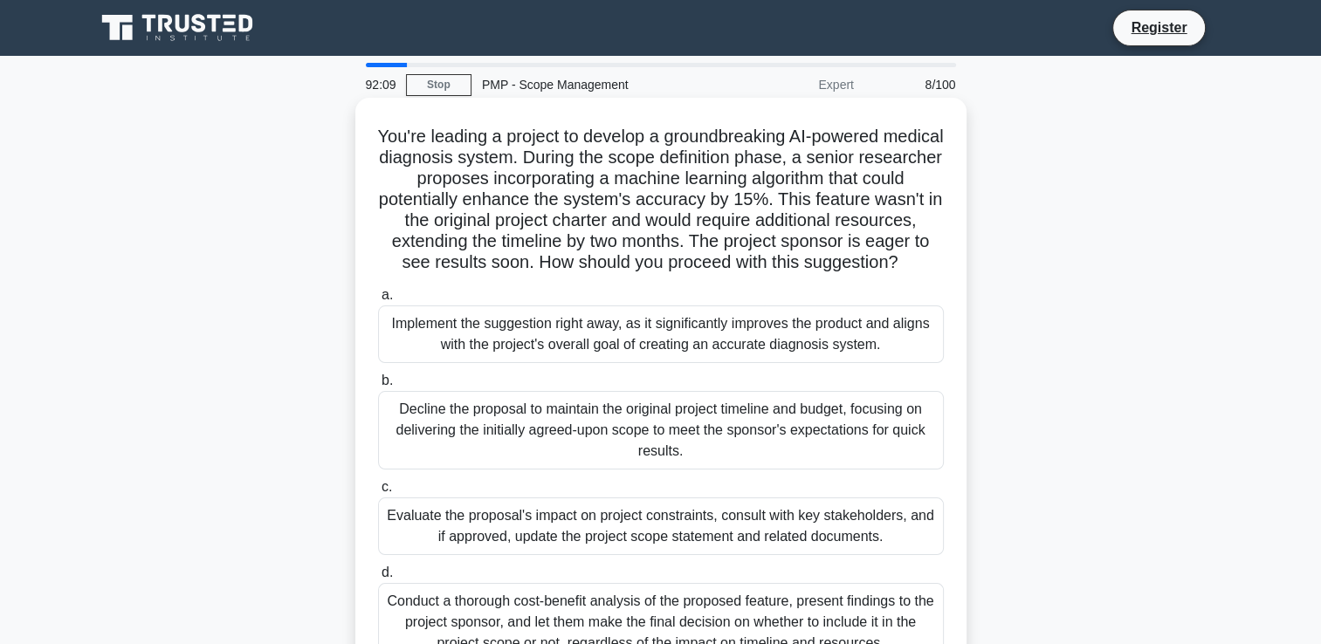
click at [803, 274] on h5 "You're leading a project to develop a groundbreaking AI-powered medical diagnos…" at bounding box center [660, 200] width 569 height 148
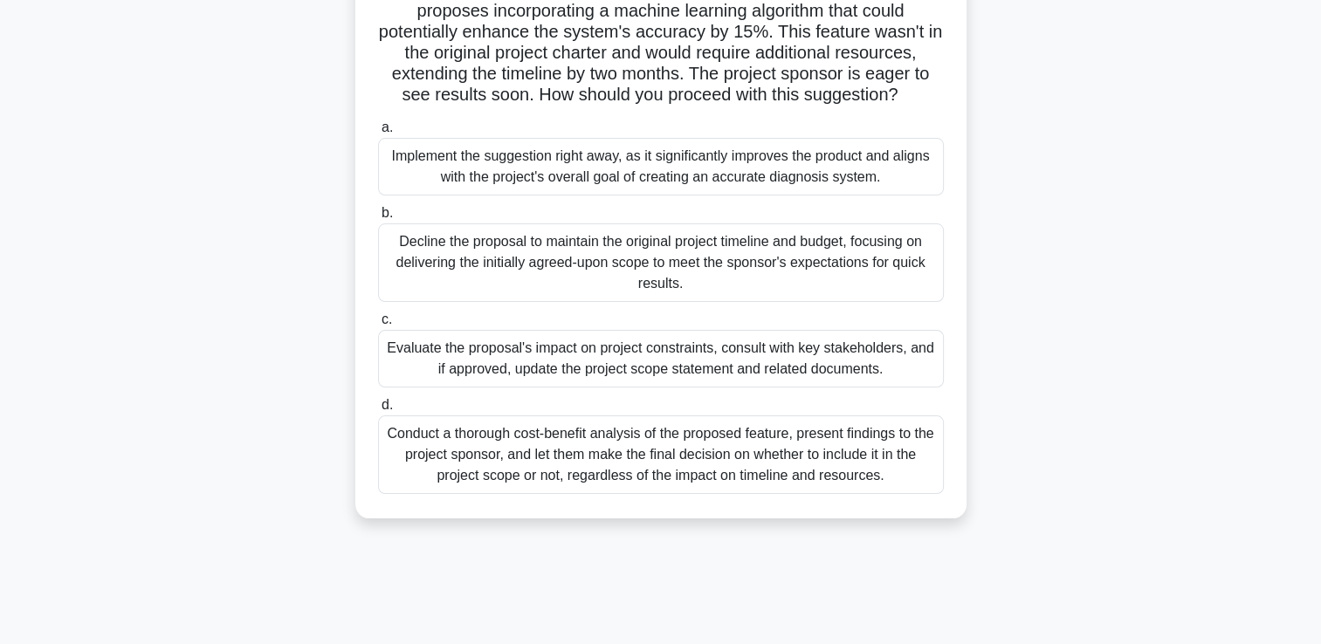
scroll to position [175, 0]
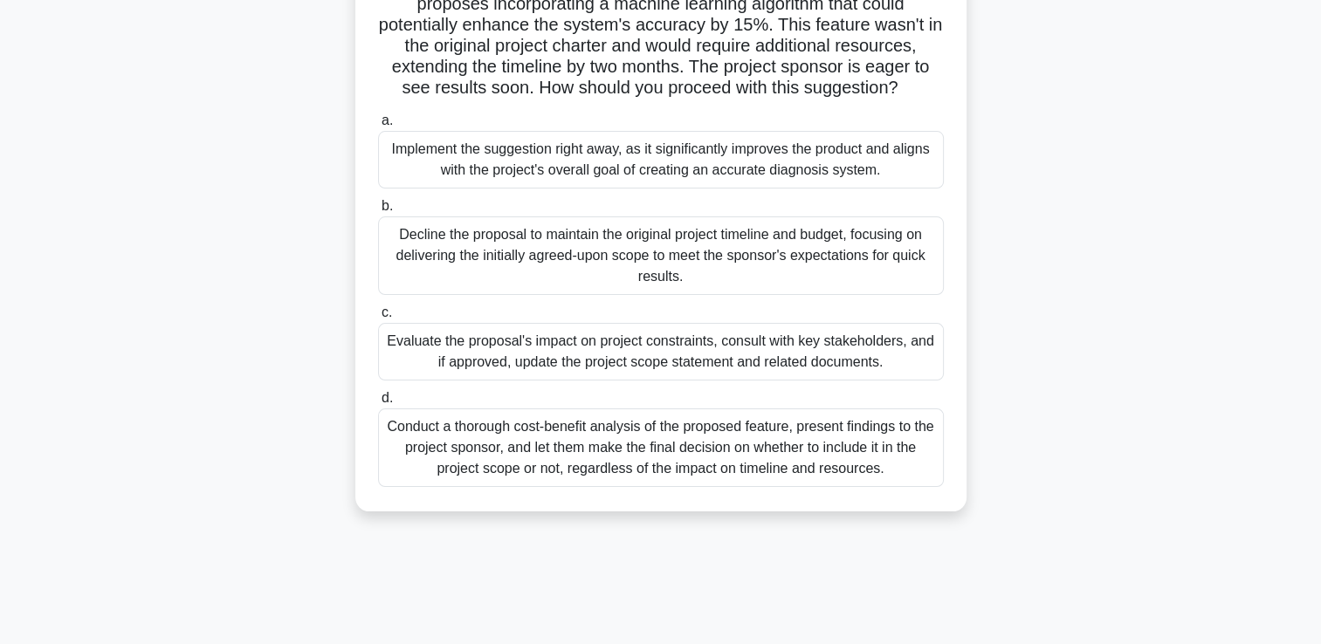
click at [656, 463] on div "Conduct a thorough cost-benefit analysis of the proposed feature, present findi…" at bounding box center [661, 448] width 566 height 79
click at [378, 404] on input "d. Conduct a thorough cost-benefit analysis of the proposed feature, present fi…" at bounding box center [378, 398] width 0 height 11
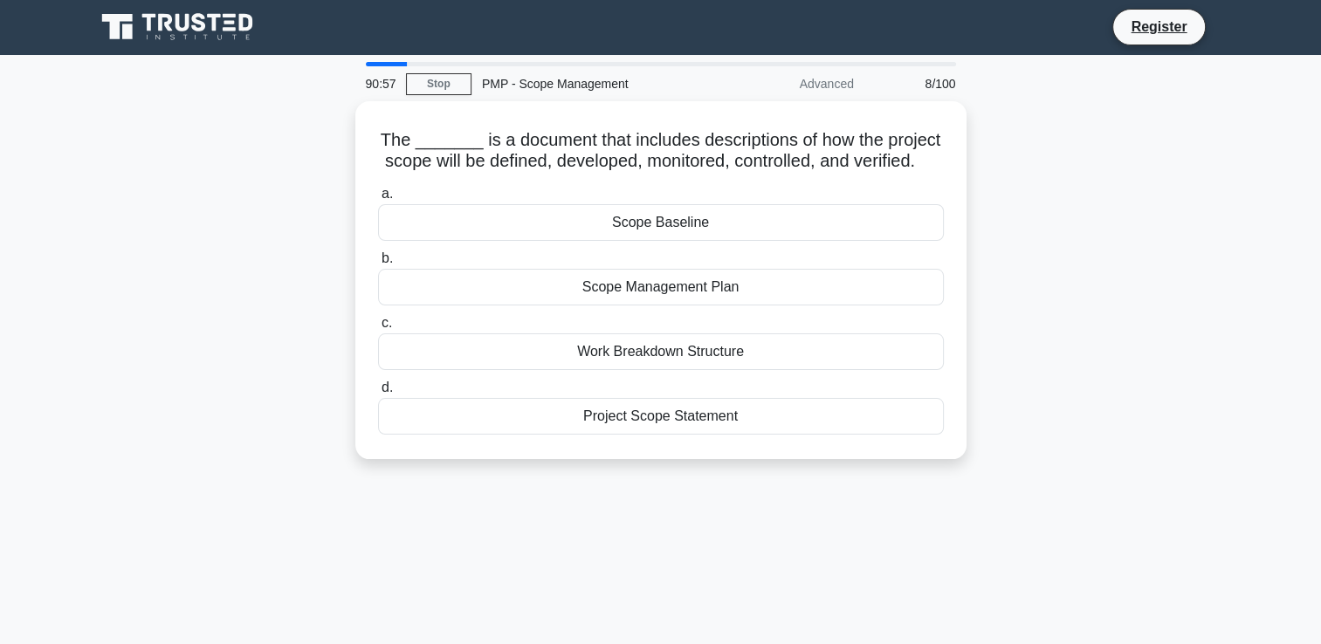
scroll to position [0, 0]
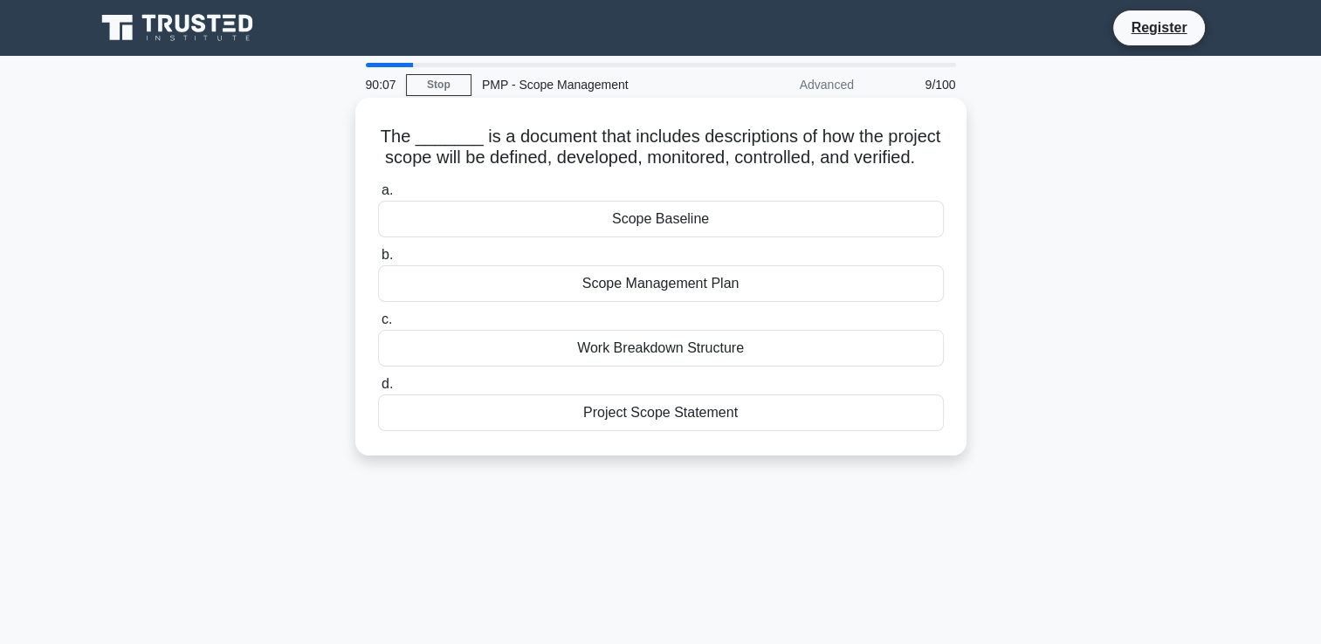
click at [744, 302] on div "Scope Management Plan" at bounding box center [661, 283] width 566 height 37
click at [378, 261] on input "b. Scope Management Plan" at bounding box center [378, 255] width 0 height 11
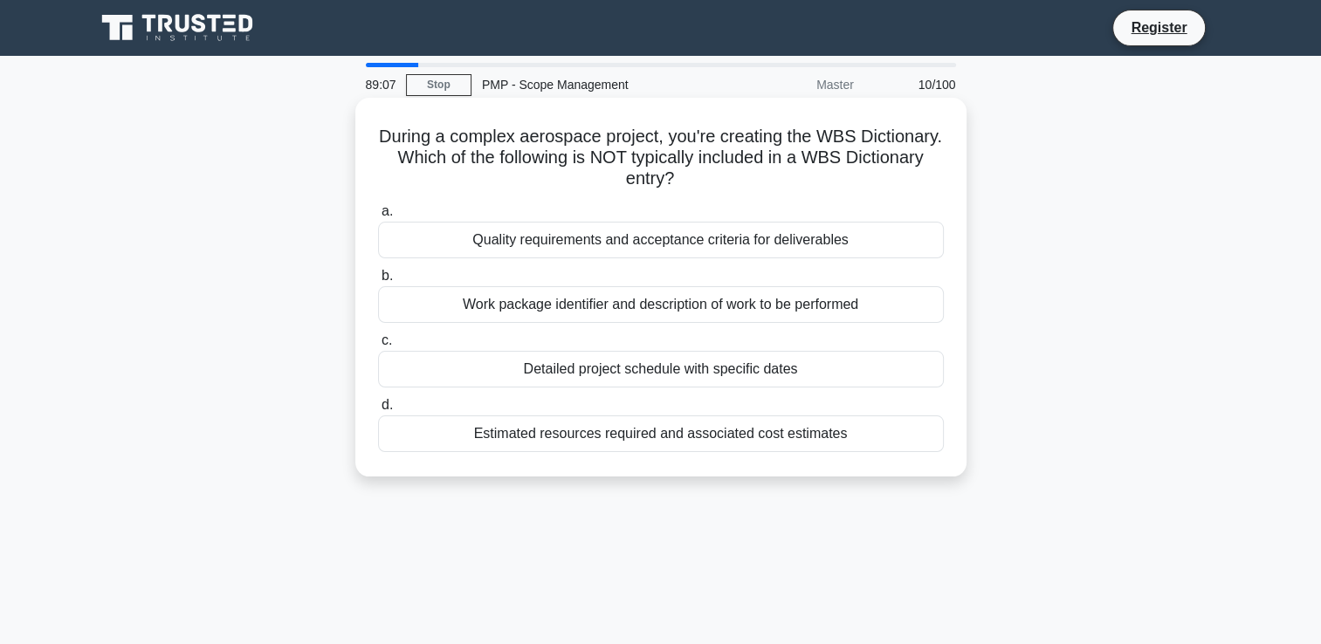
click at [779, 241] on div "Quality requirements and acceptance criteria for deliverables" at bounding box center [661, 240] width 566 height 37
click at [378, 217] on input "a. Quality requirements and acceptance criteria for deliverables" at bounding box center [378, 211] width 0 height 11
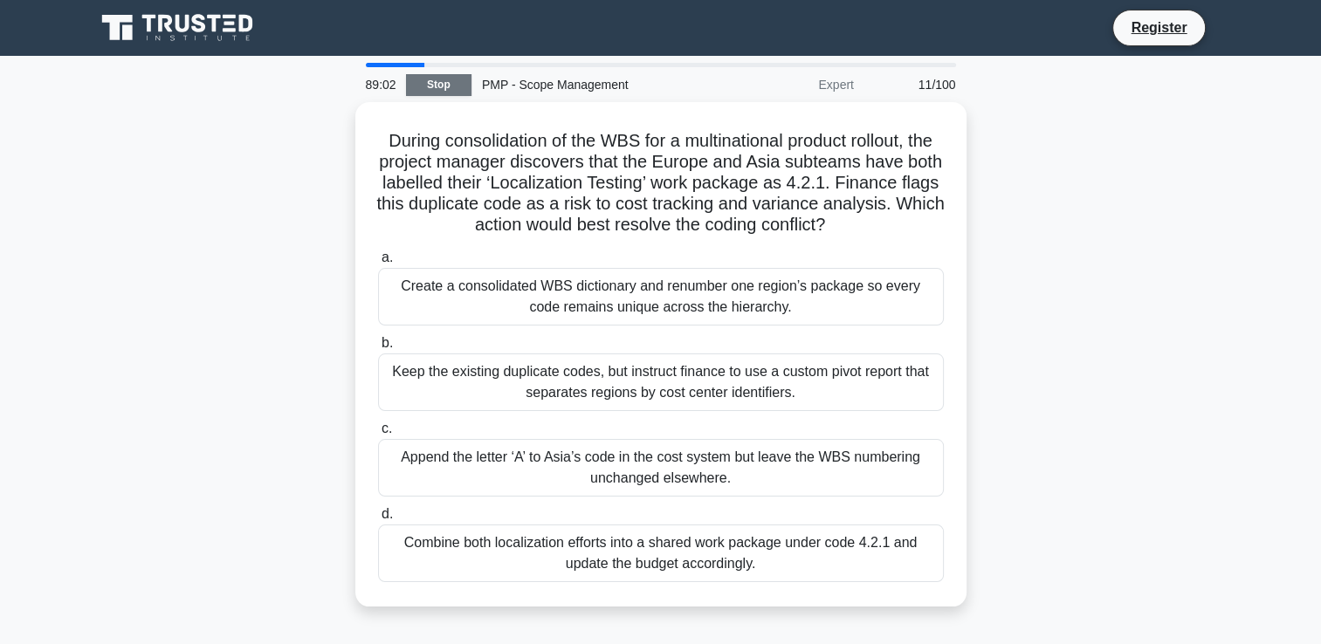
click at [432, 86] on link "Stop" at bounding box center [438, 85] width 65 height 22
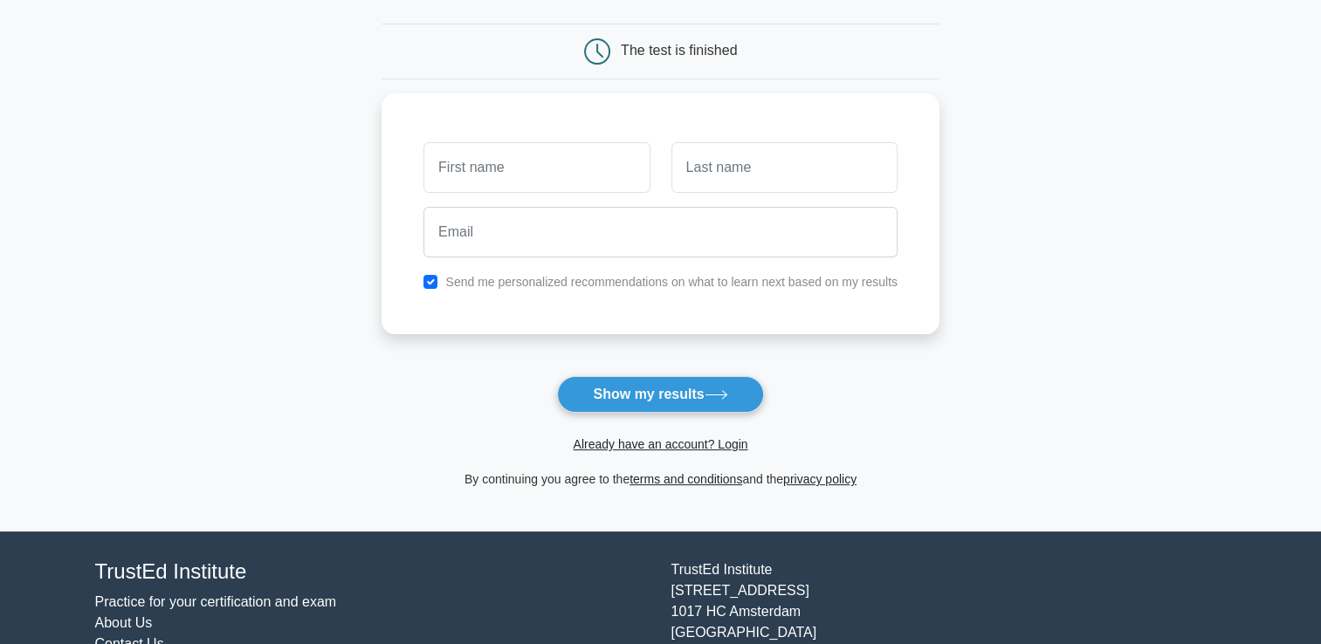
scroll to position [175, 0]
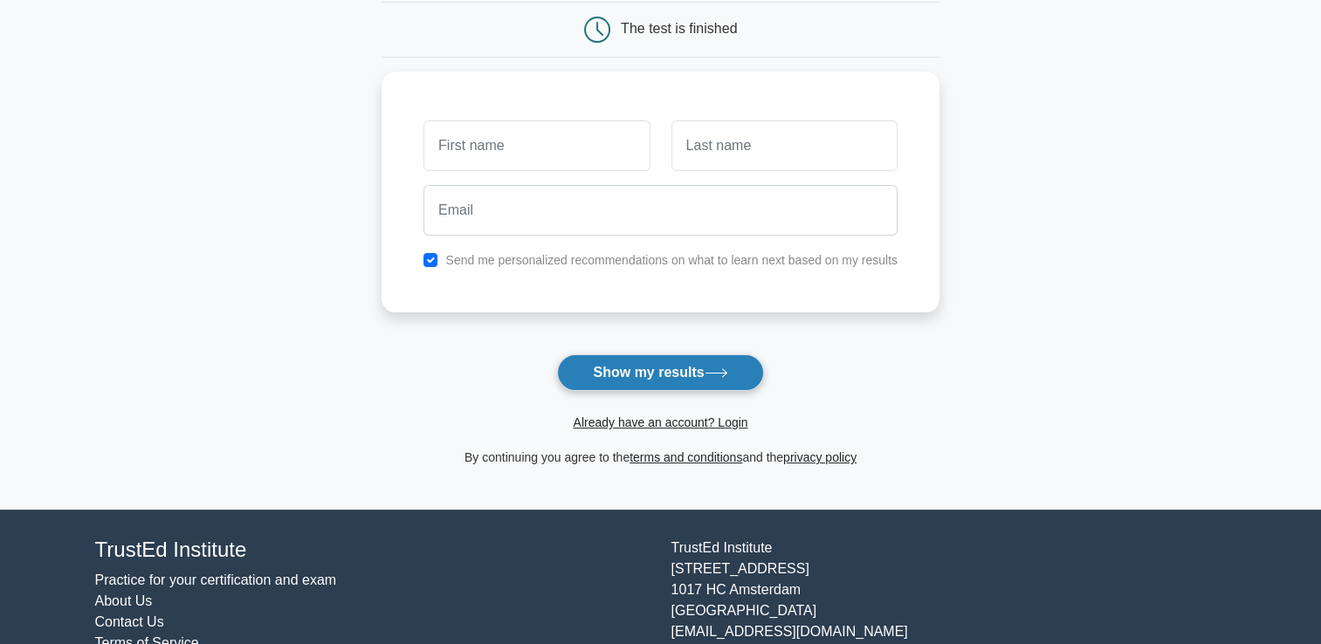
click at [682, 372] on button "Show my results" at bounding box center [660, 373] width 206 height 37
click at [481, 114] on div at bounding box center [536, 141] width 247 height 65
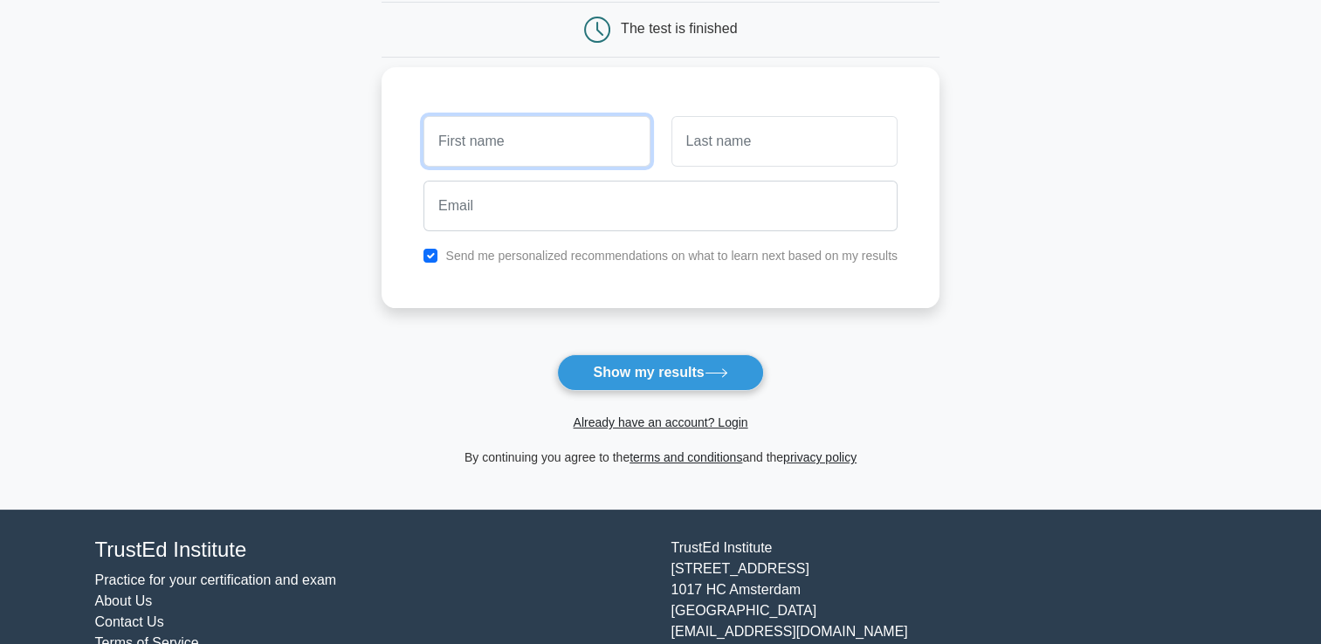
click at [488, 133] on input "text" at bounding box center [537, 141] width 226 height 51
type input "[PERSON_NAME]"
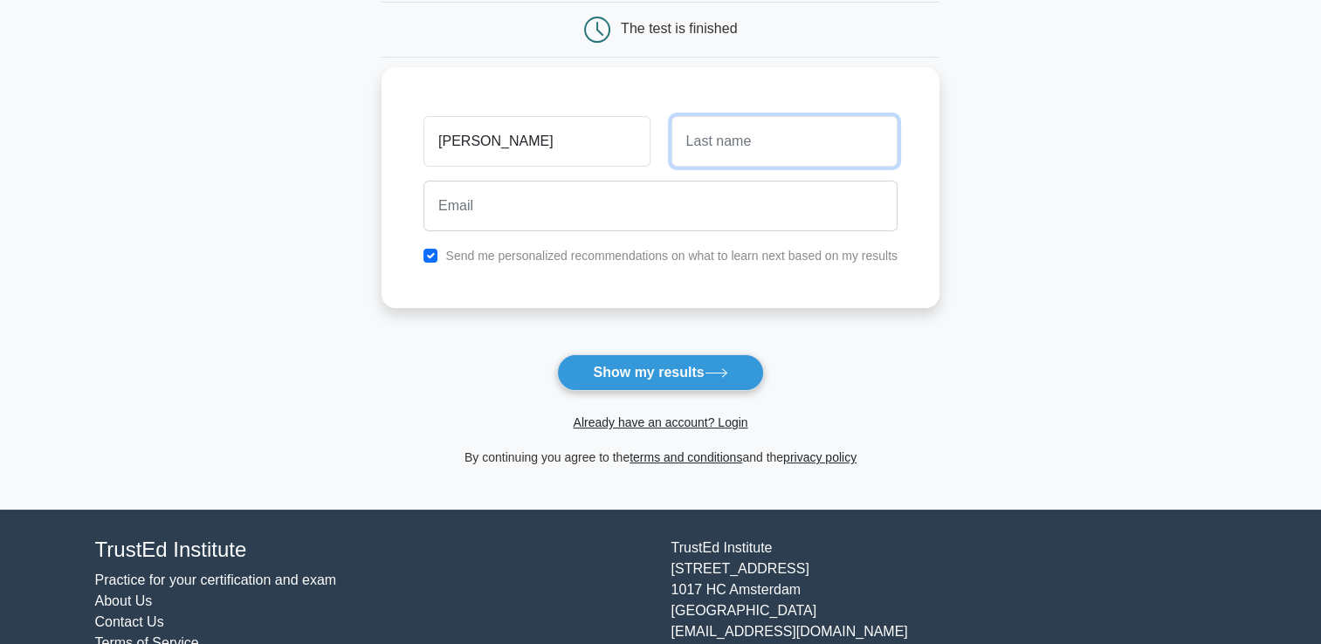
click at [795, 148] on input "text" at bounding box center [785, 141] width 226 height 51
type input "Prakki"
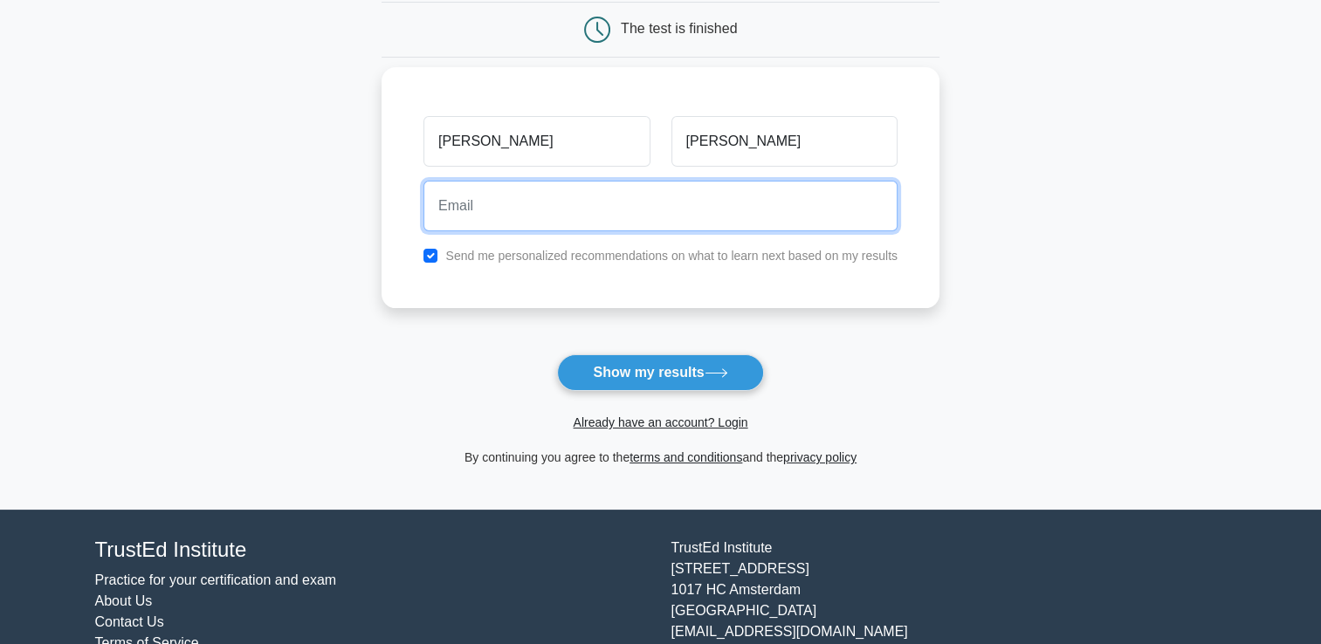
click at [472, 204] on input "email" at bounding box center [661, 206] width 474 height 51
type input "sarma.prakki2010@gmail.com"
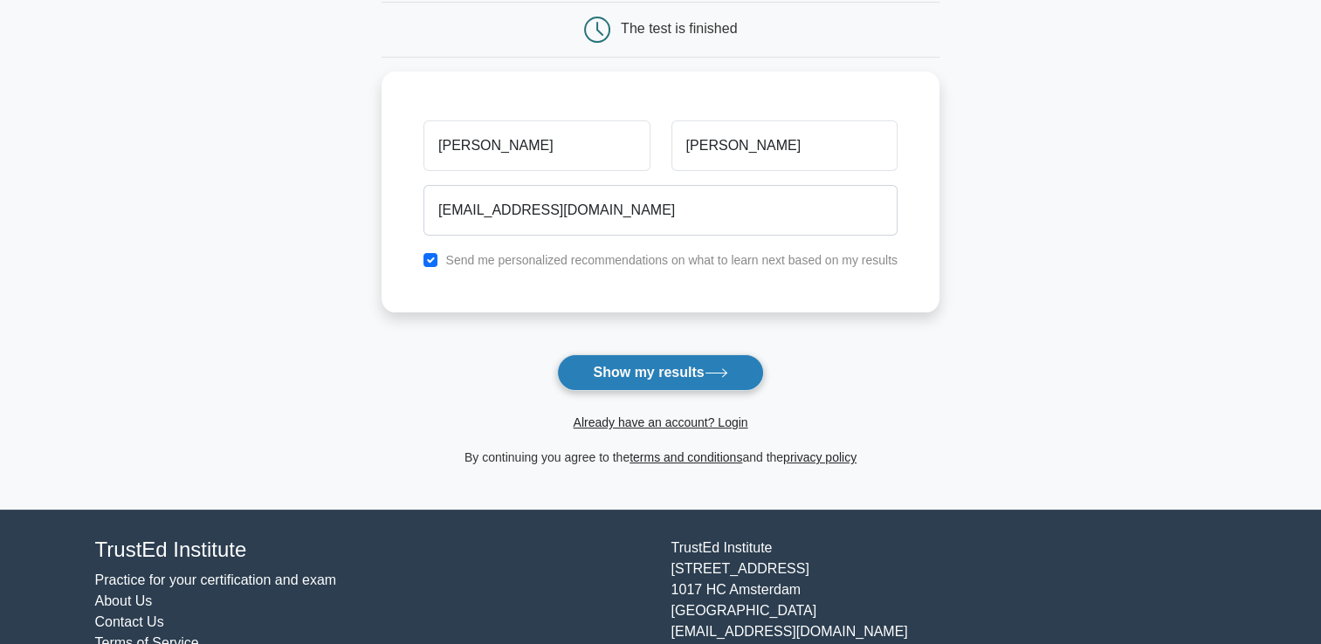
click at [629, 363] on button "Show my results" at bounding box center [660, 373] width 206 height 37
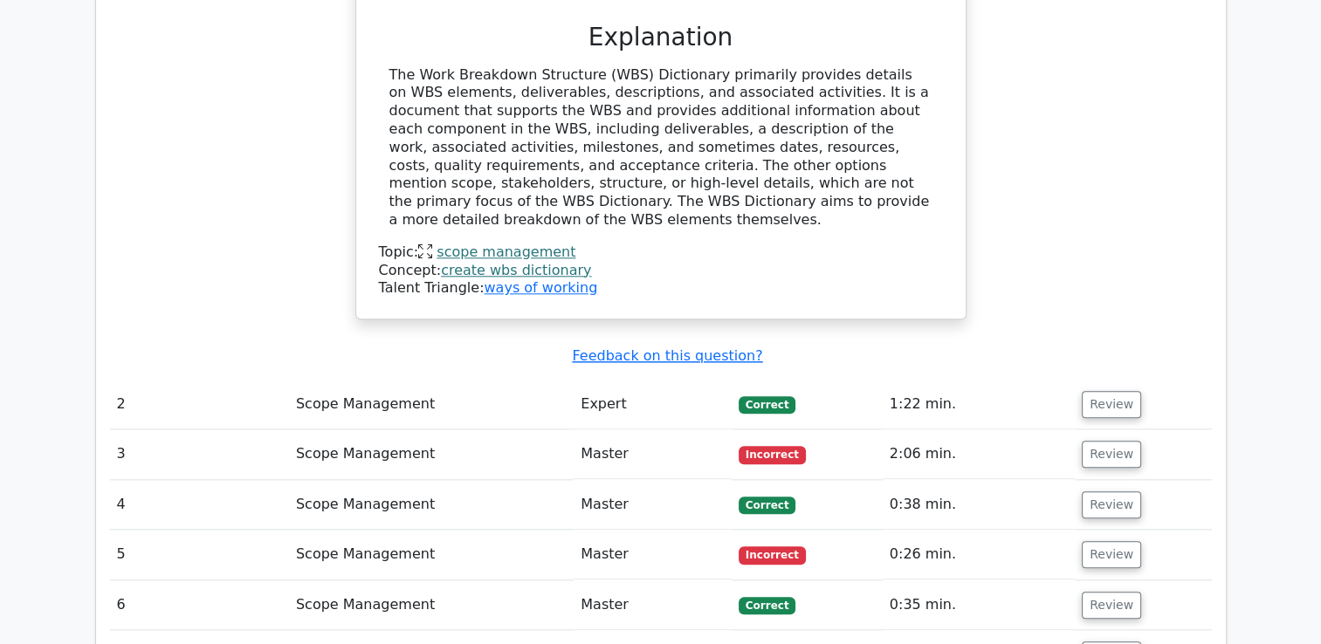
scroll to position [1834, 0]
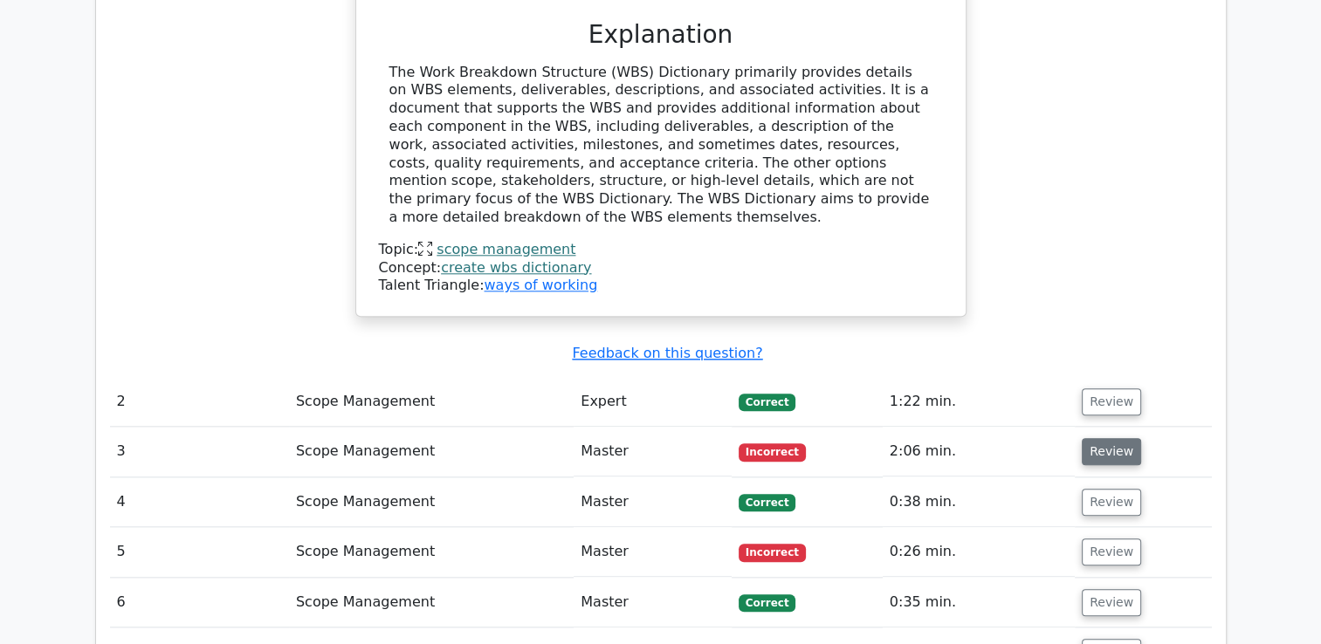
click at [1107, 438] on button "Review" at bounding box center [1111, 451] width 59 height 27
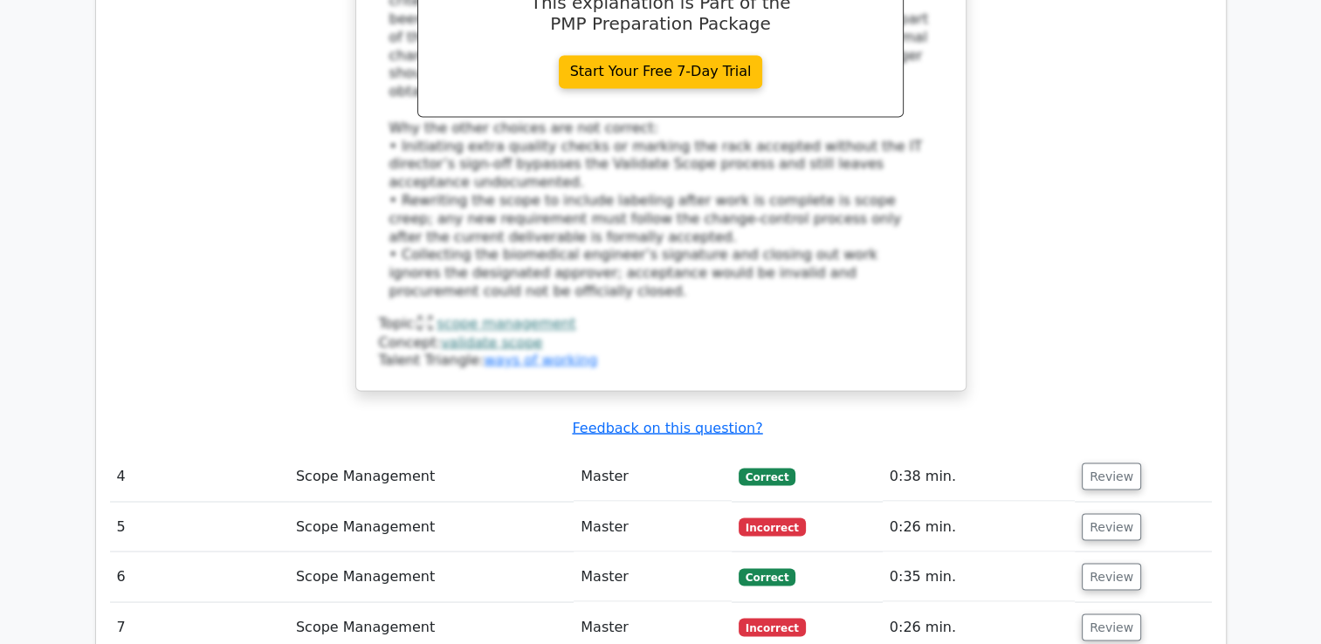
scroll to position [2969, 0]
click at [1125, 513] on button "Review" at bounding box center [1111, 526] width 59 height 27
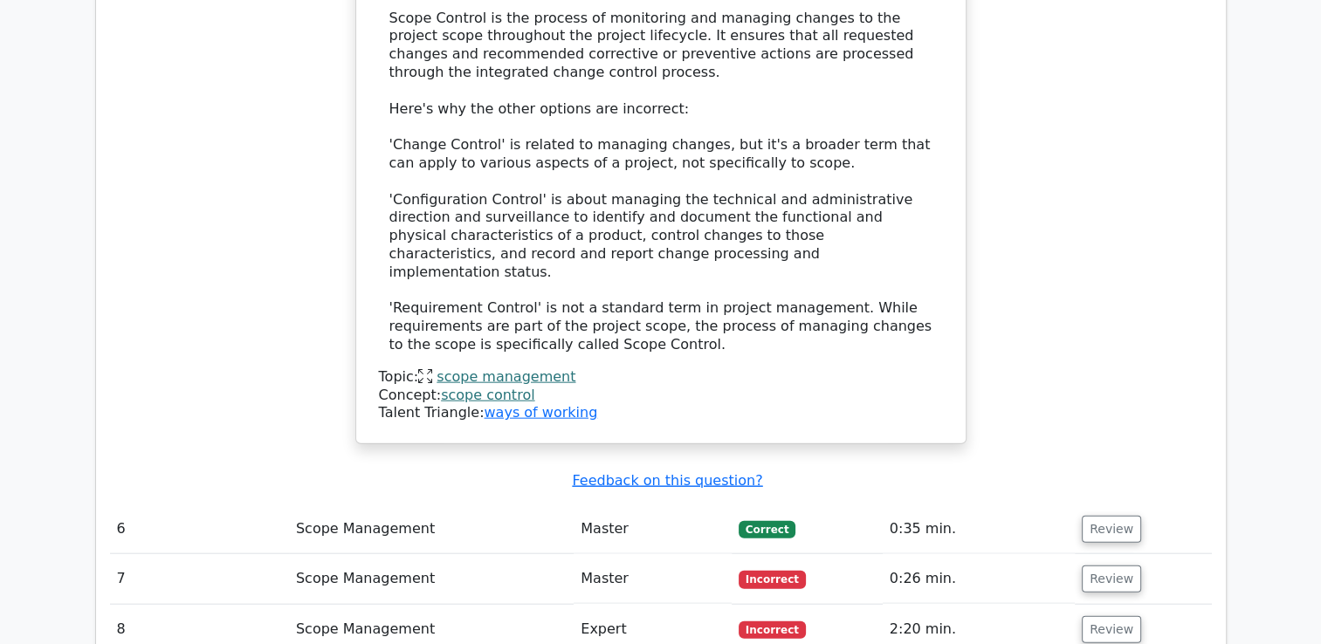
scroll to position [3930, 0]
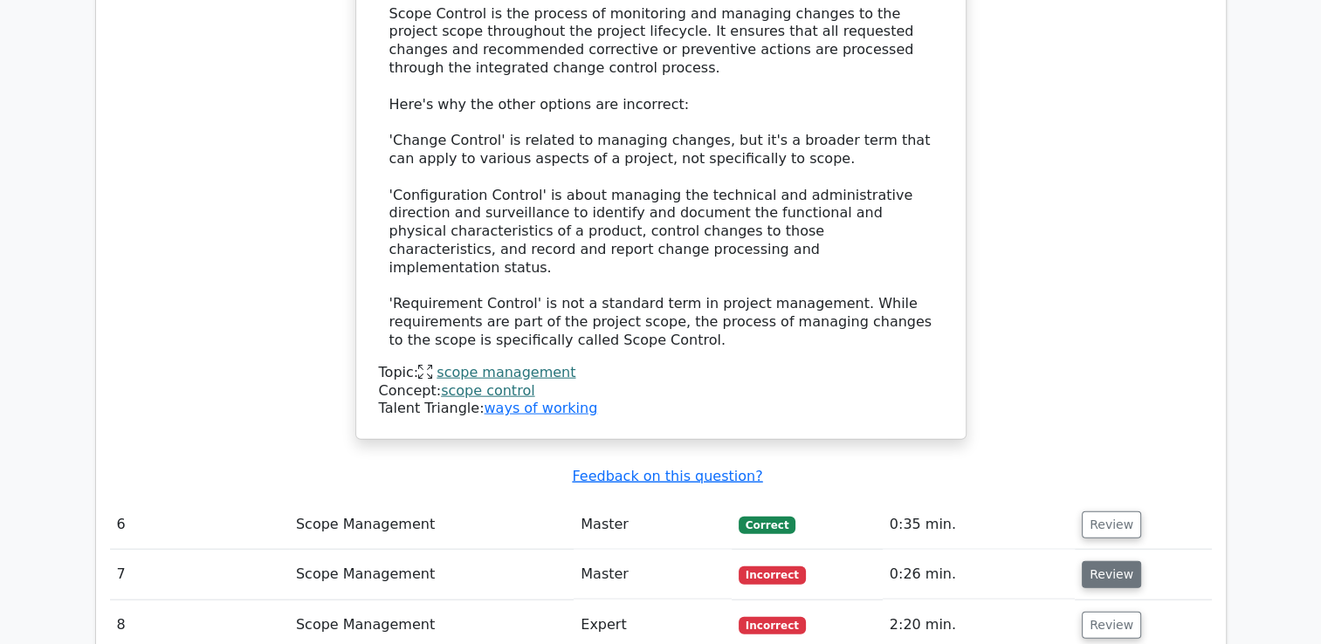
click at [1113, 562] on button "Review" at bounding box center [1111, 575] width 59 height 27
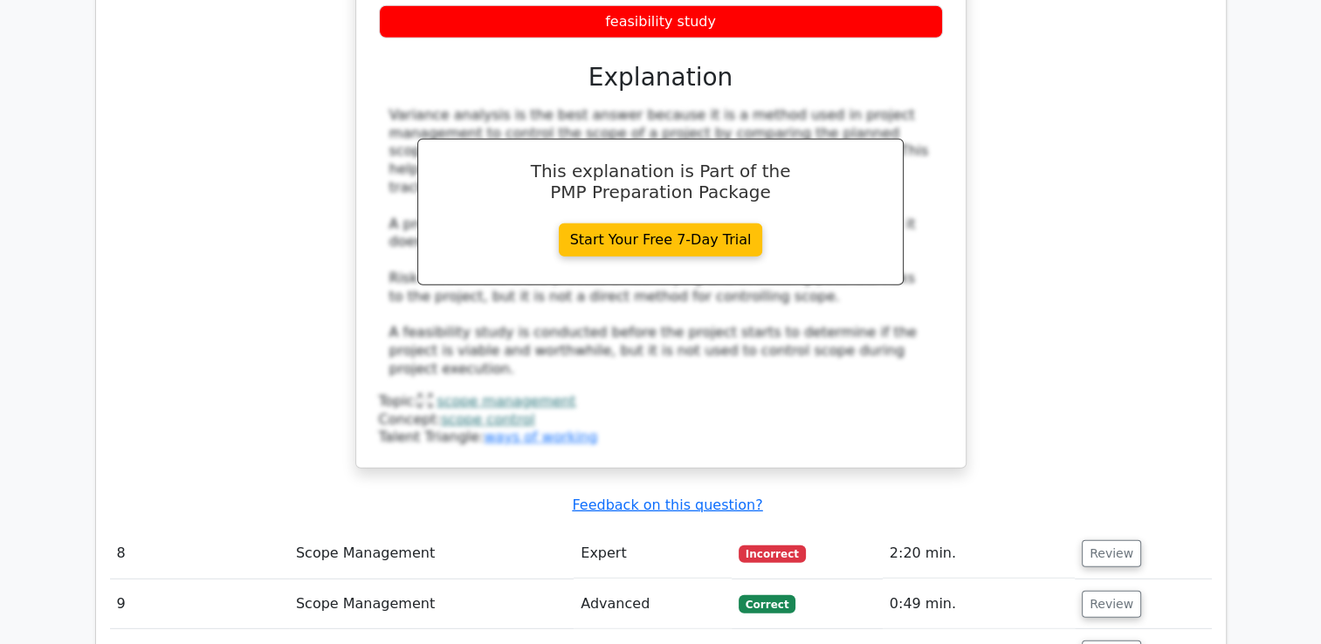
scroll to position [4803, 0]
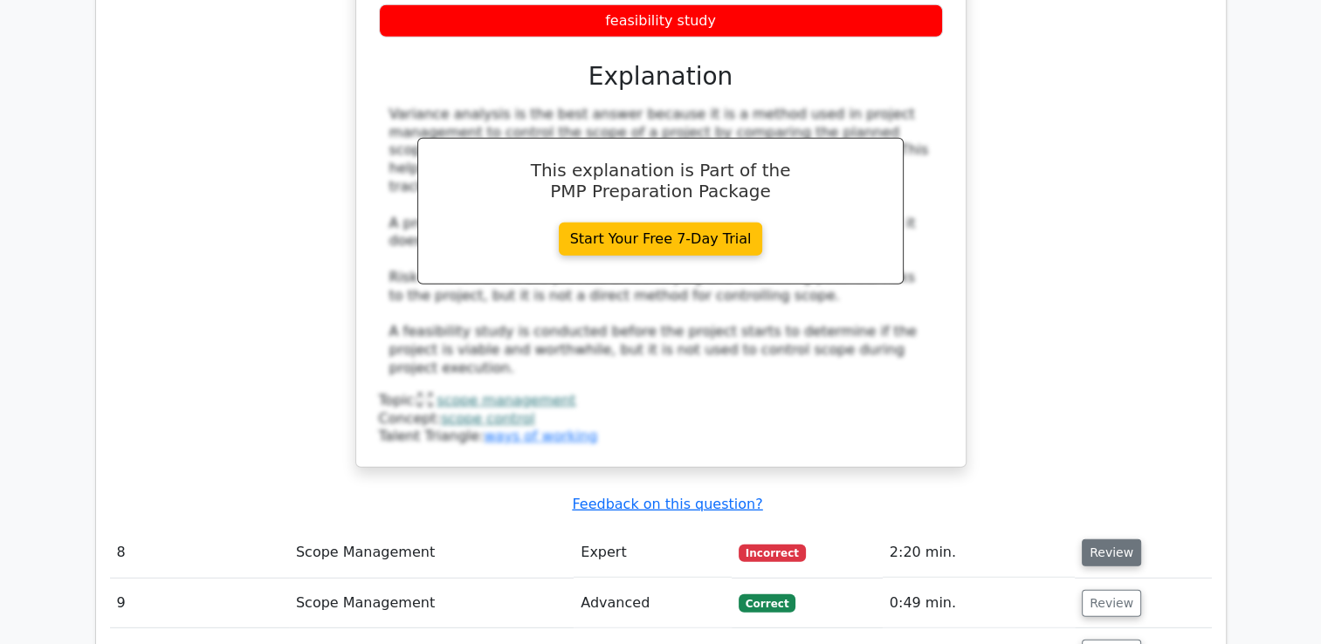
click at [1106, 540] on button "Review" at bounding box center [1111, 553] width 59 height 27
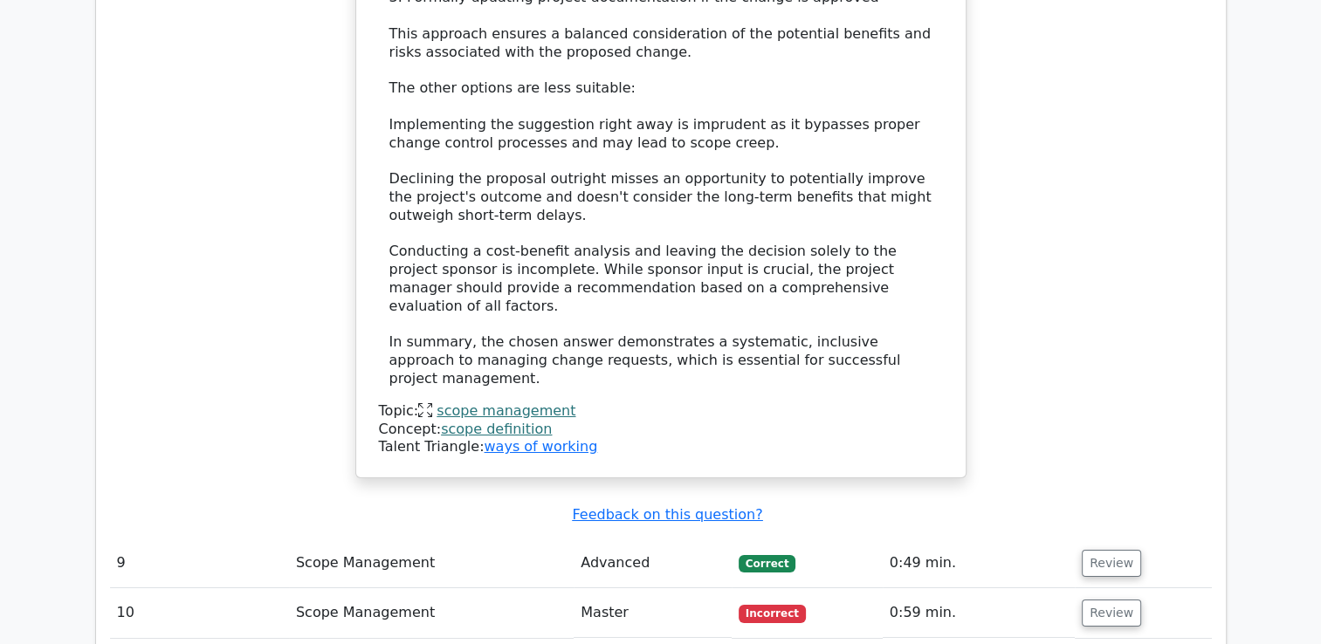
scroll to position [6200, 0]
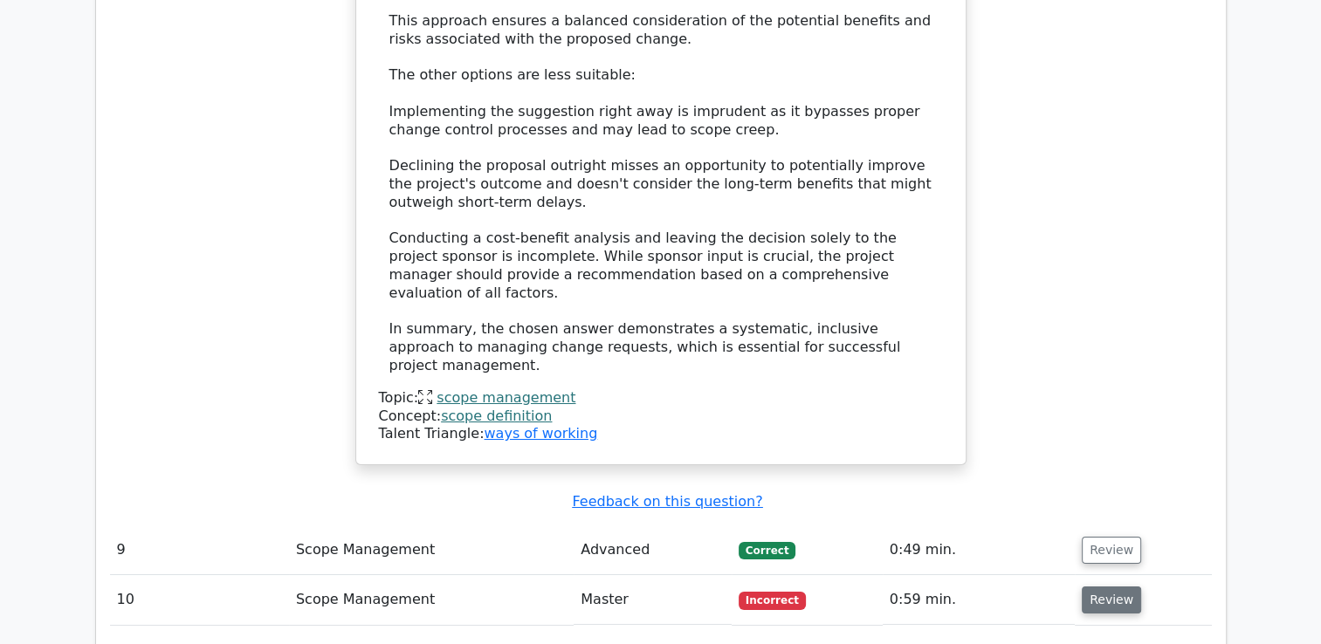
click at [1112, 587] on button "Review" at bounding box center [1111, 600] width 59 height 27
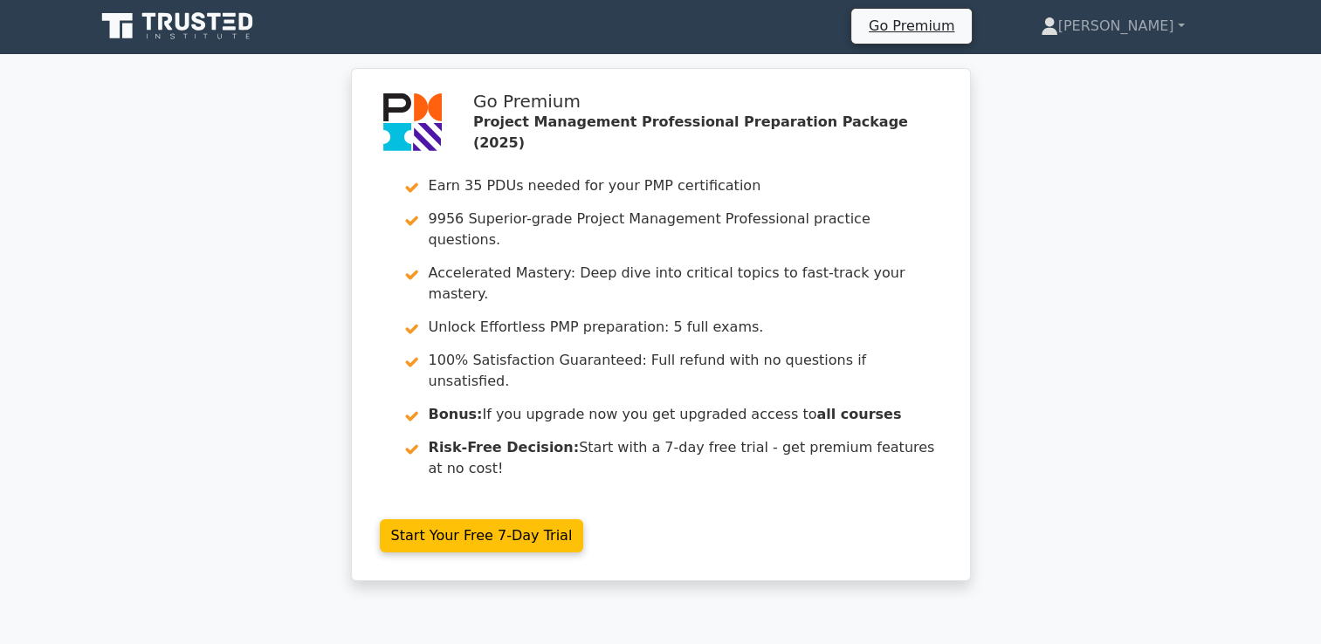
scroll to position [0, 0]
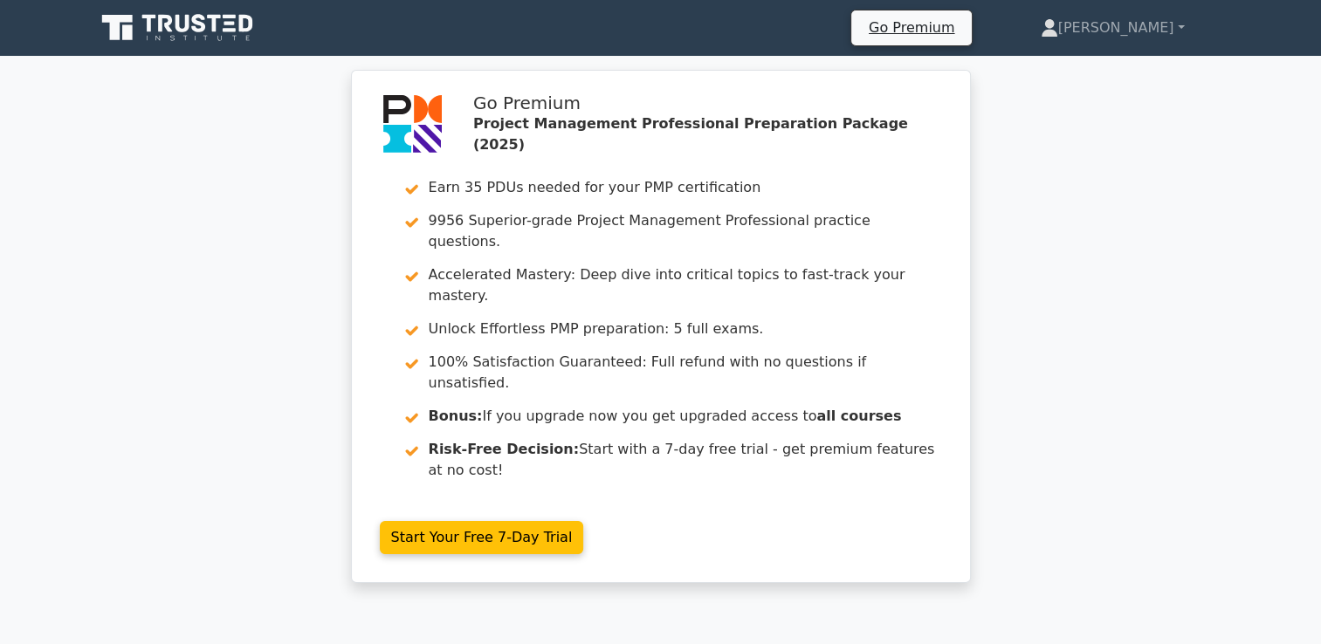
drag, startPoint x: 1123, startPoint y: 152, endPoint x: 1160, endPoint y: 78, distance: 82.8
click at [1125, 147] on div "Go Premium Project Management Professional Preparation Package (2025) Earn 35 P…" at bounding box center [660, 337] width 1321 height 534
click at [1181, 26] on link "[PERSON_NAME]" at bounding box center [1113, 27] width 228 height 35
click at [1078, 225] on div "Go Premium Project Management Professional Preparation Package (2025) Earn 35 P…" at bounding box center [660, 337] width 1321 height 534
